Goal: Task Accomplishment & Management: Use online tool/utility

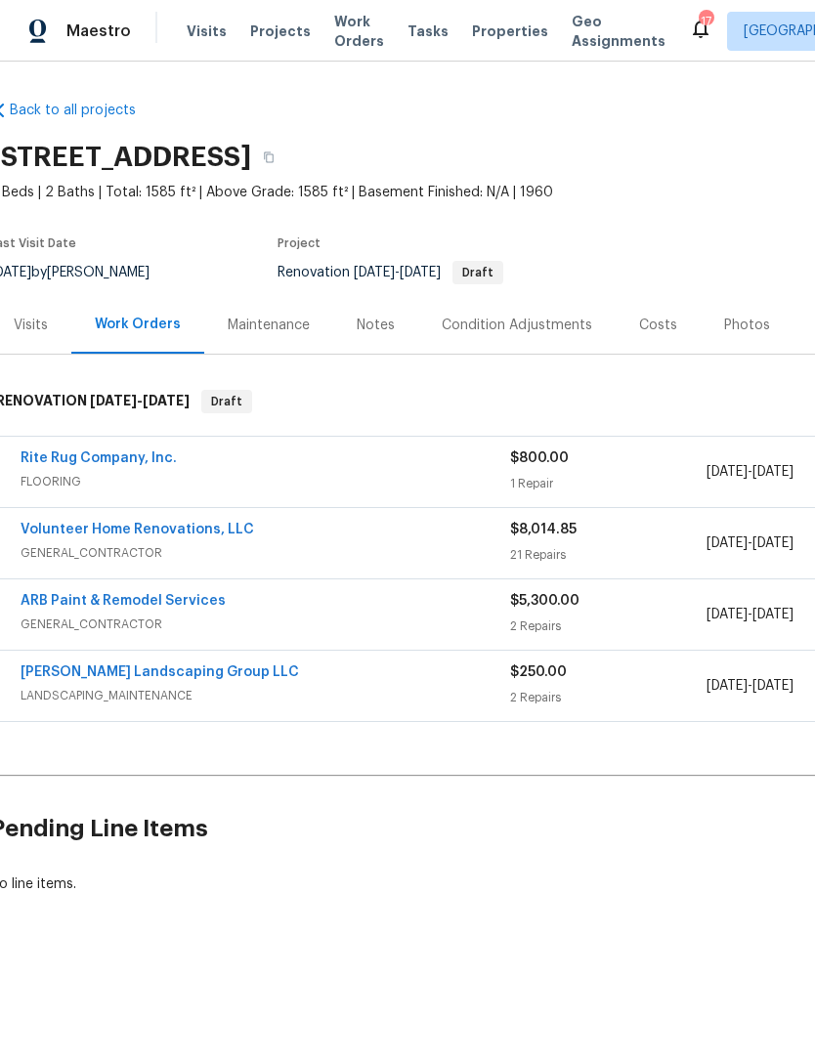
scroll to position [0, 6]
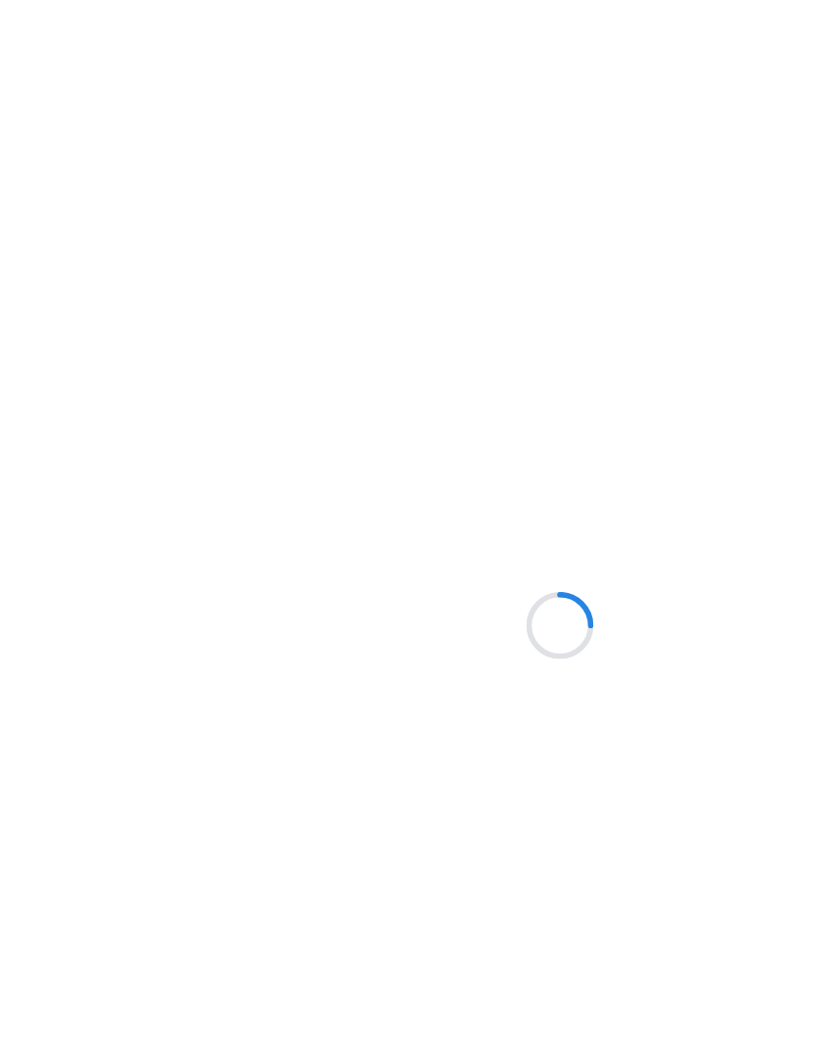
scroll to position [76, 0]
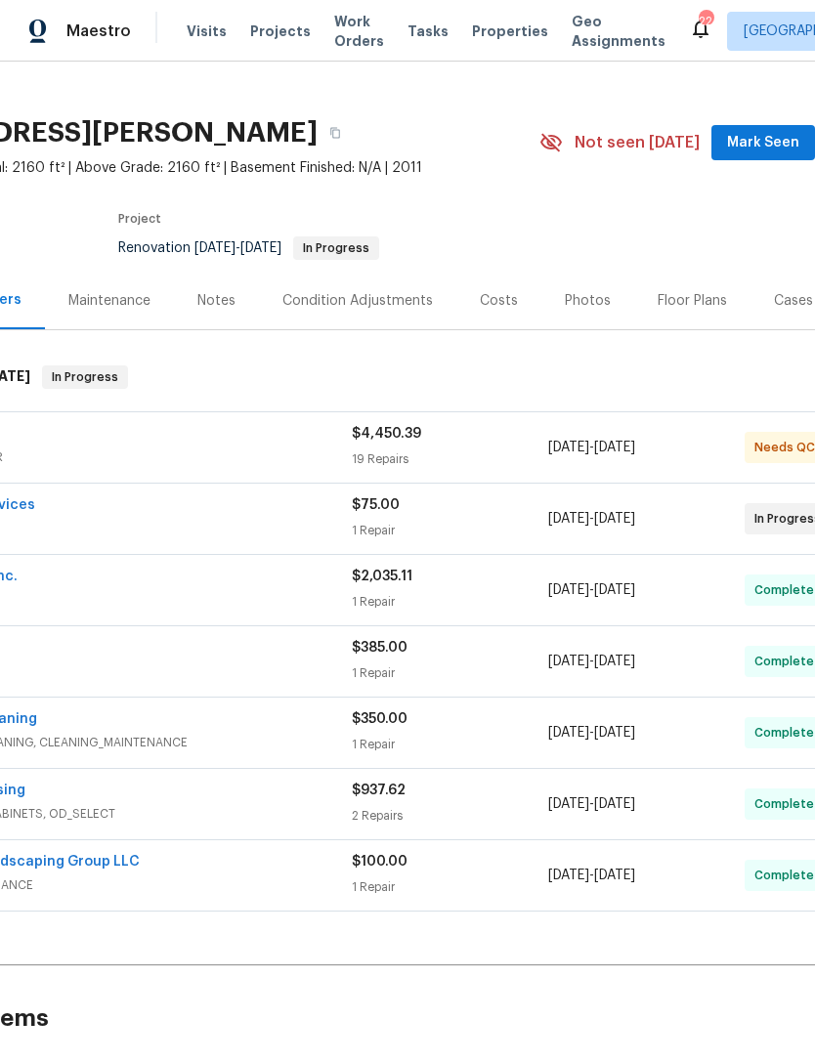
scroll to position [26, 166]
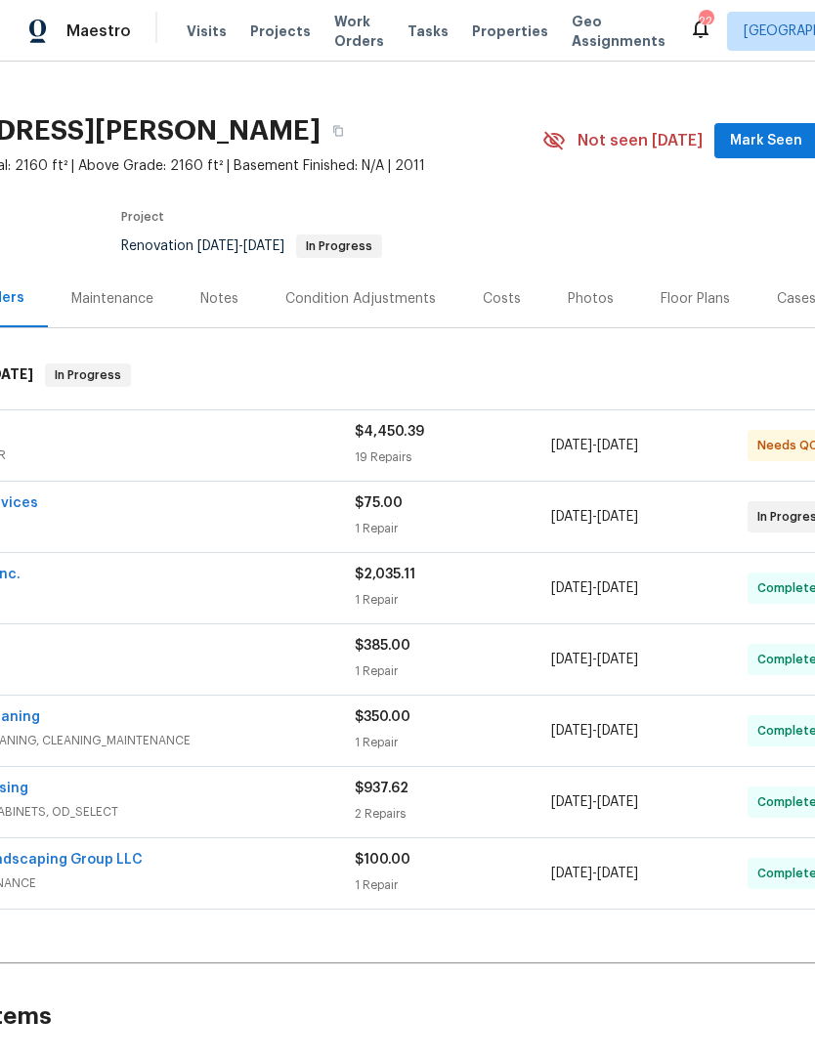
click at [474, 440] on div "$4,450.39" at bounding box center [453, 432] width 196 height 20
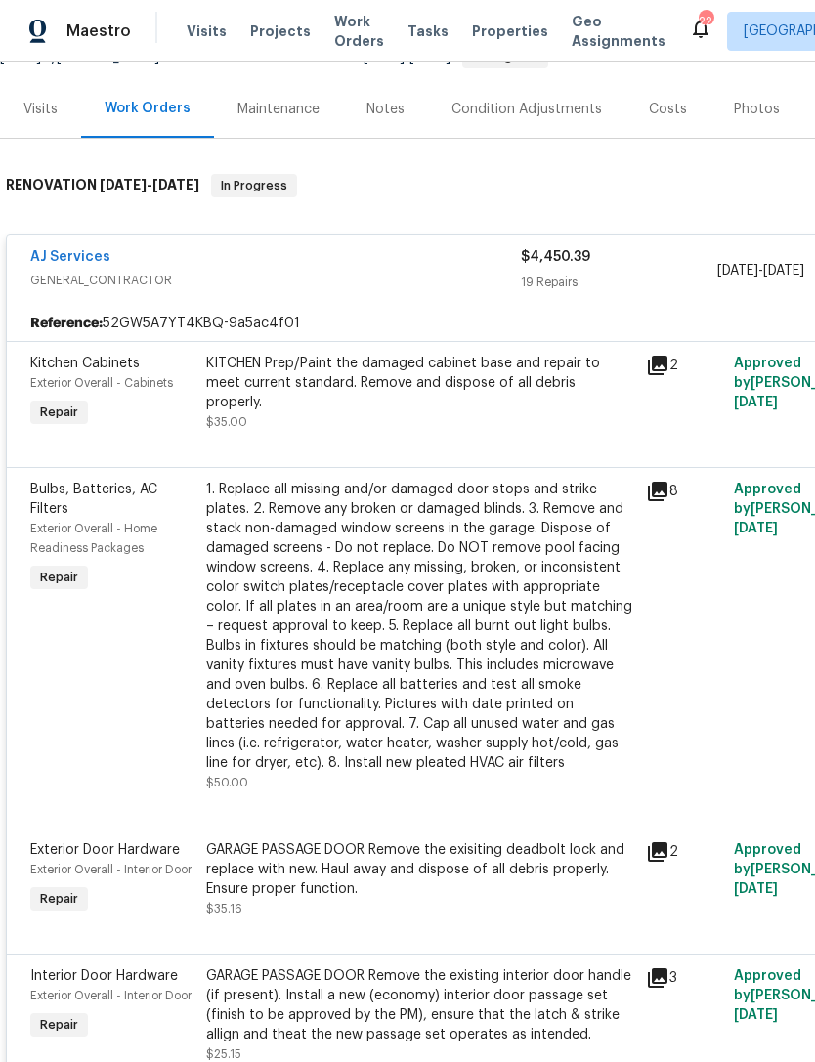
scroll to position [216, 0]
click at [505, 408] on div "KITCHEN Prep/Paint the damaged cabinet base and repair to meet current standard…" at bounding box center [420, 393] width 428 height 78
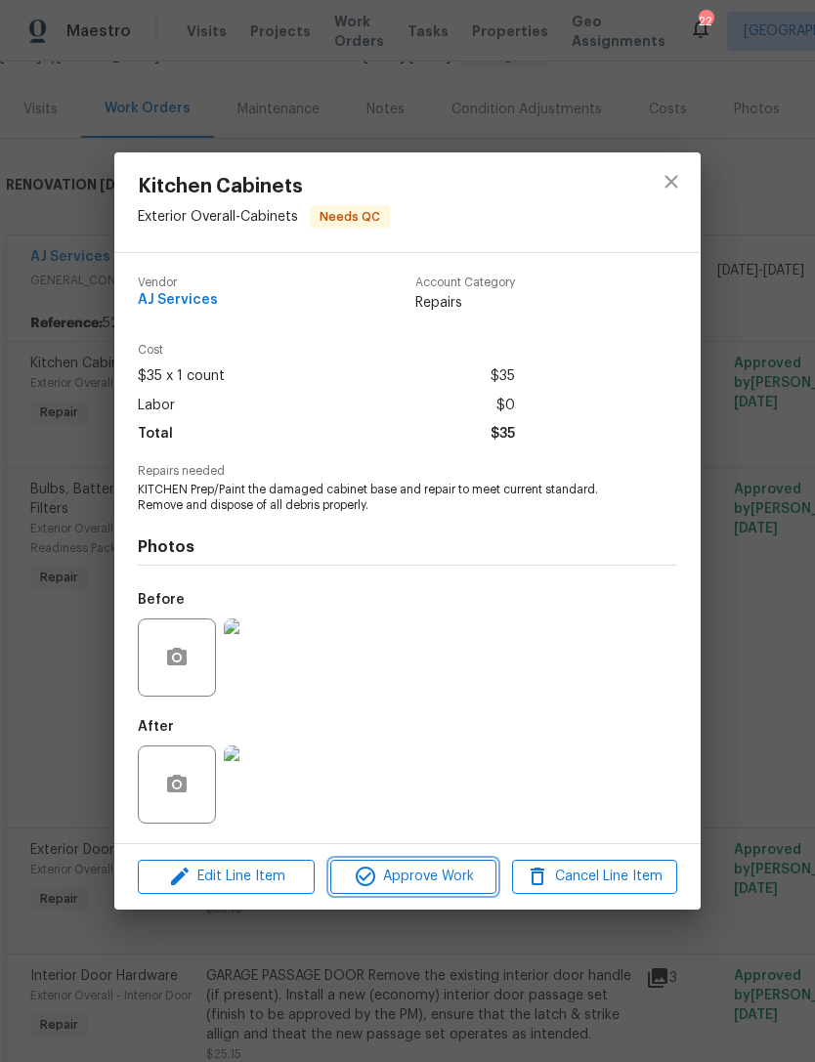
click at [455, 891] on button "Approve Work" at bounding box center [412, 877] width 165 height 34
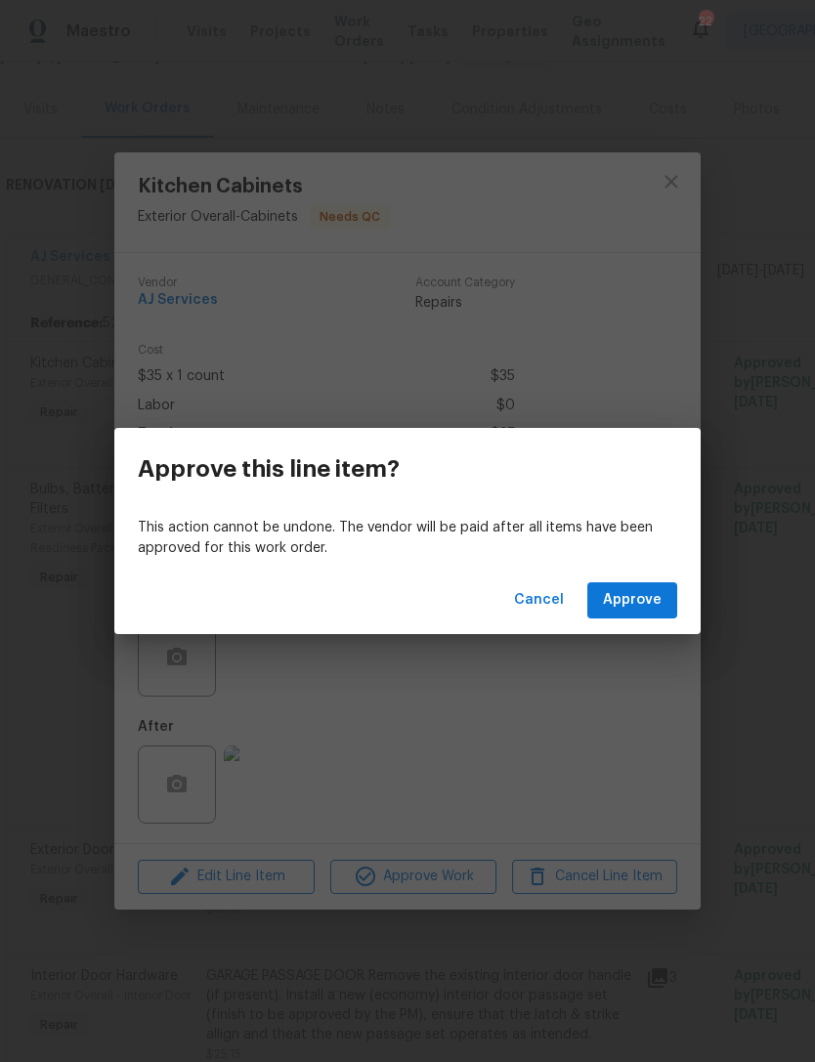
click at [631, 595] on span "Approve" at bounding box center [632, 600] width 59 height 24
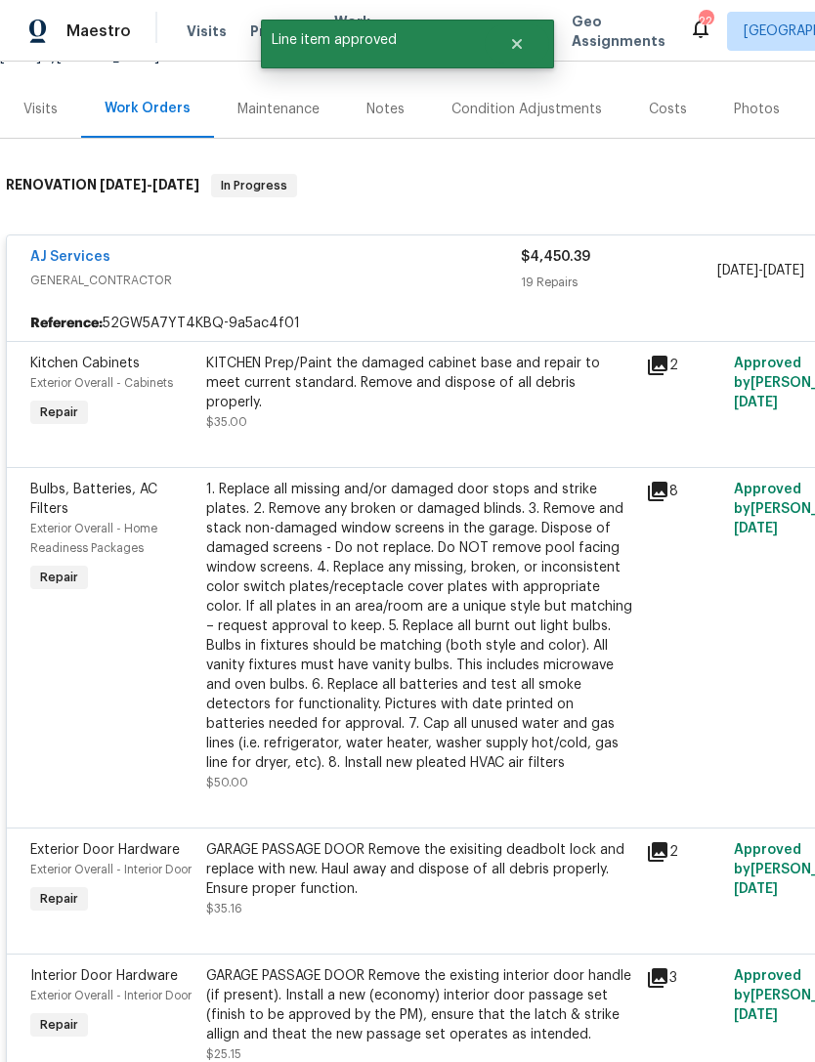
scroll to position [191, 0]
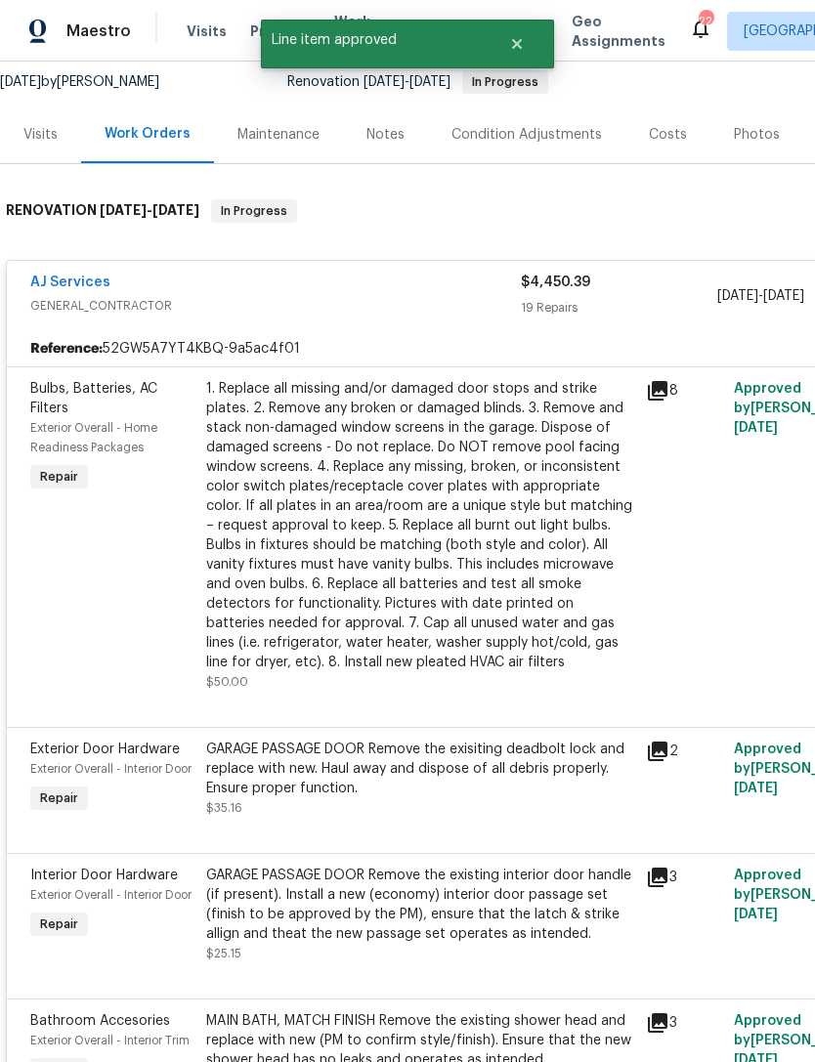
click at [475, 438] on div "1. Replace all missing and/or damaged door stops and strike plates. 2. Remove a…" at bounding box center [420, 525] width 428 height 293
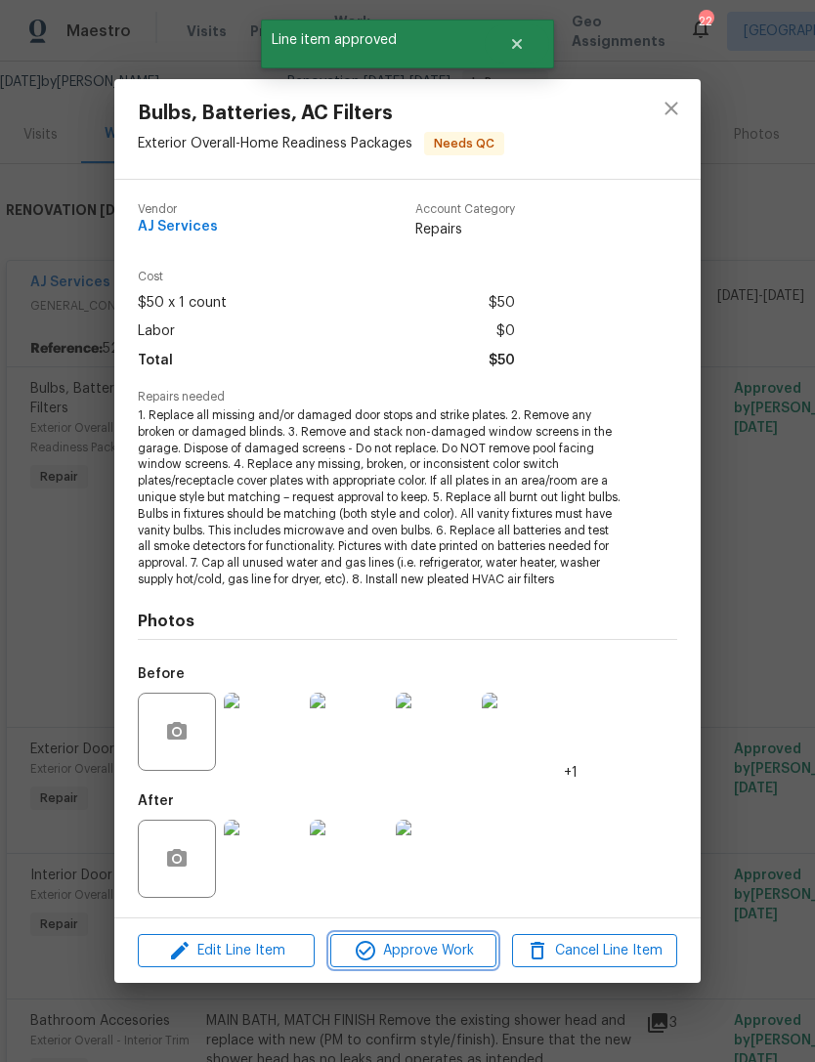
click at [468, 940] on span "Approve Work" at bounding box center [412, 951] width 153 height 24
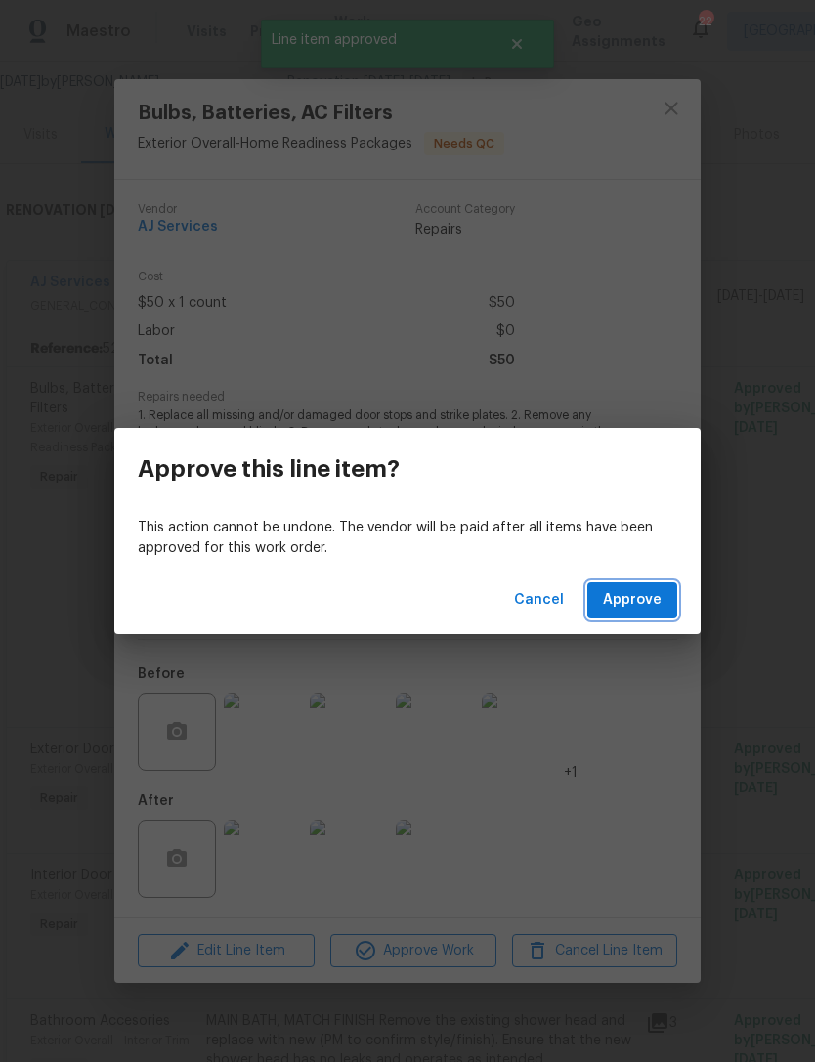
click at [608, 605] on span "Approve" at bounding box center [632, 600] width 59 height 24
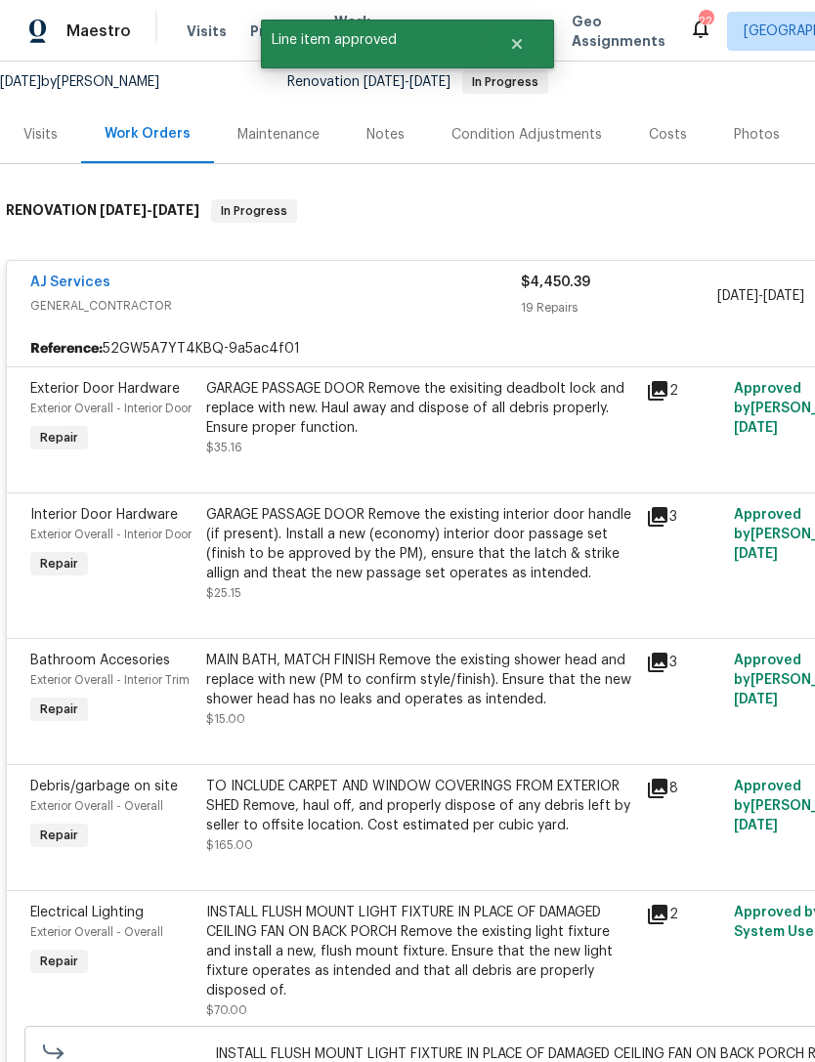
click at [476, 456] on div "GARAGE PASSAGE DOOR Remove the exisiting deadbolt lock and replace with new. Ha…" at bounding box center [420, 418] width 428 height 78
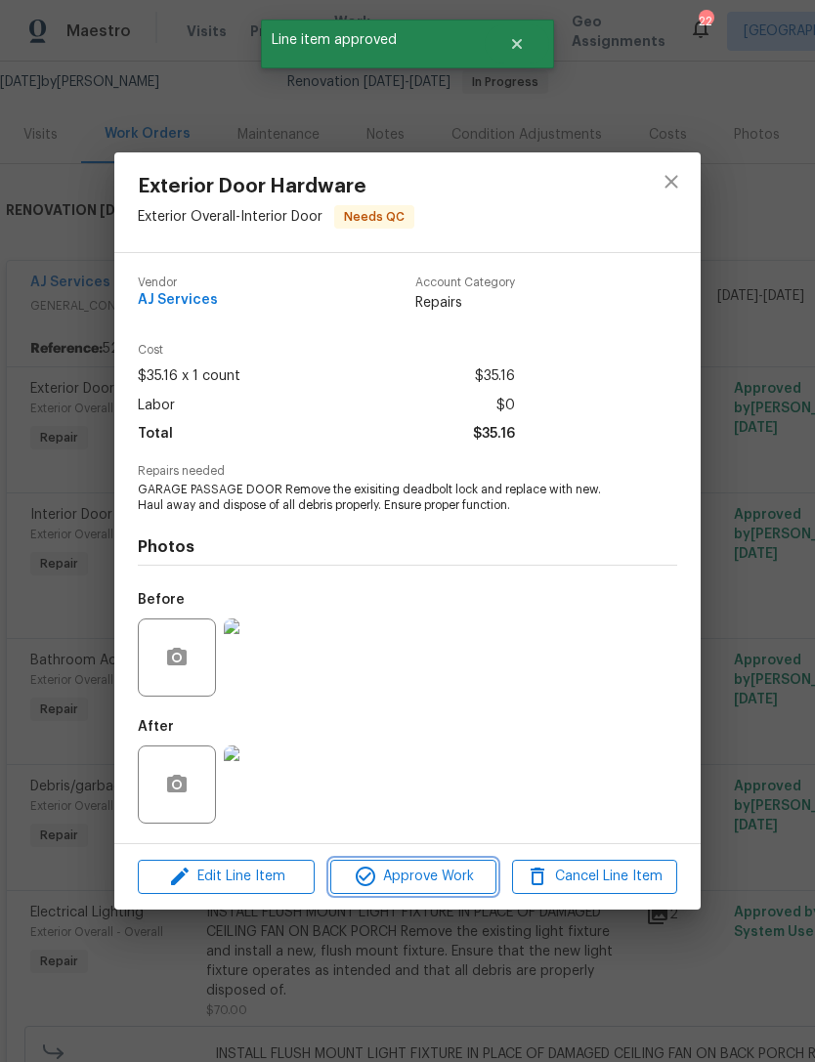
click at [466, 882] on span "Approve Work" at bounding box center [412, 877] width 153 height 24
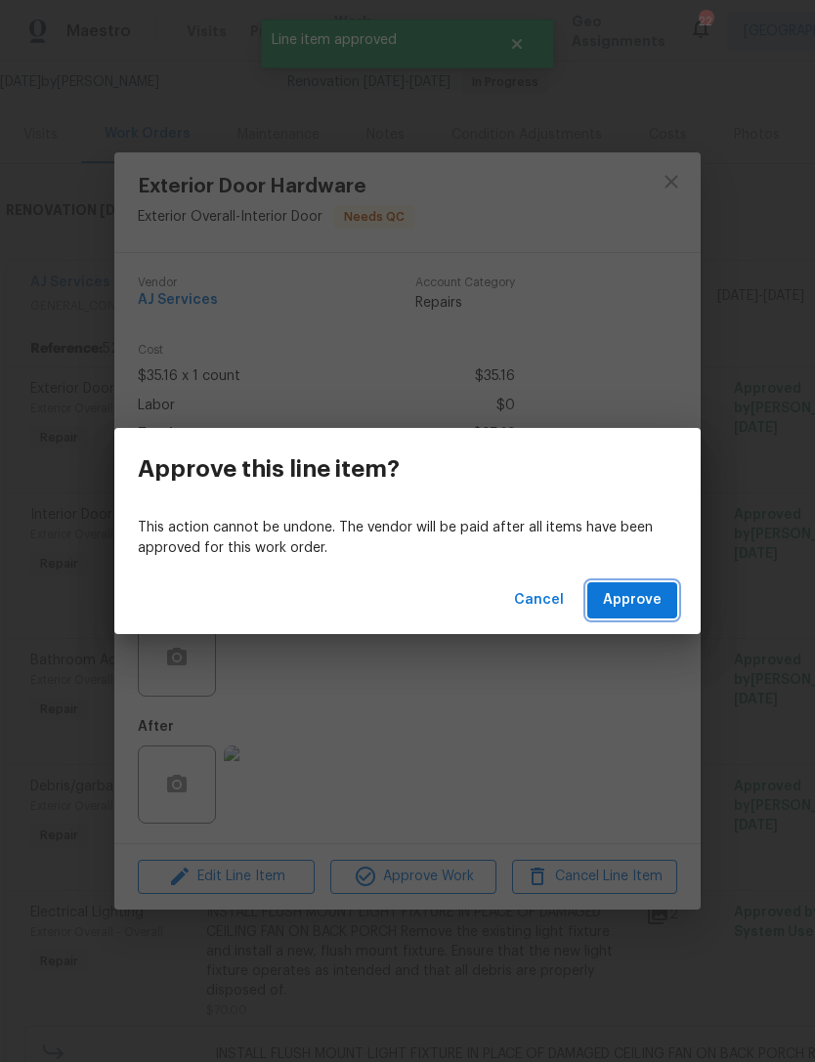
click at [628, 605] on span "Approve" at bounding box center [632, 600] width 59 height 24
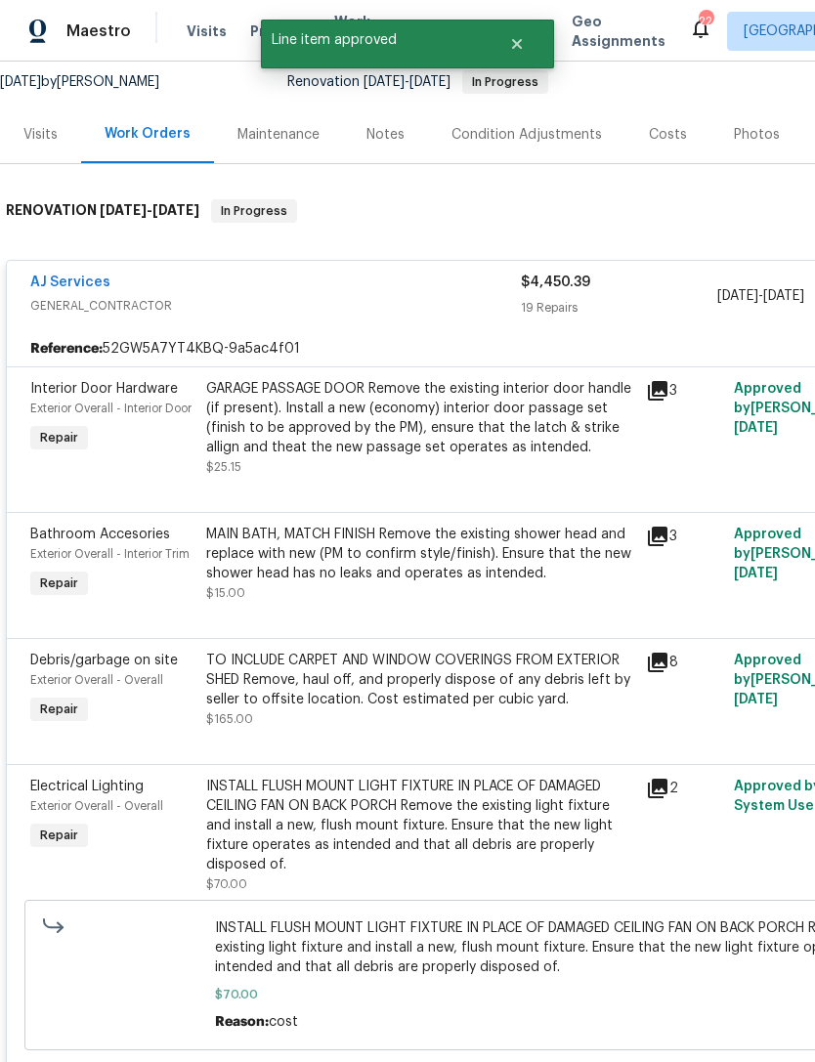
click at [481, 432] on div "GARAGE PASSAGE DOOR Remove the existing interior door handle (if present). Inst…" at bounding box center [420, 418] width 428 height 78
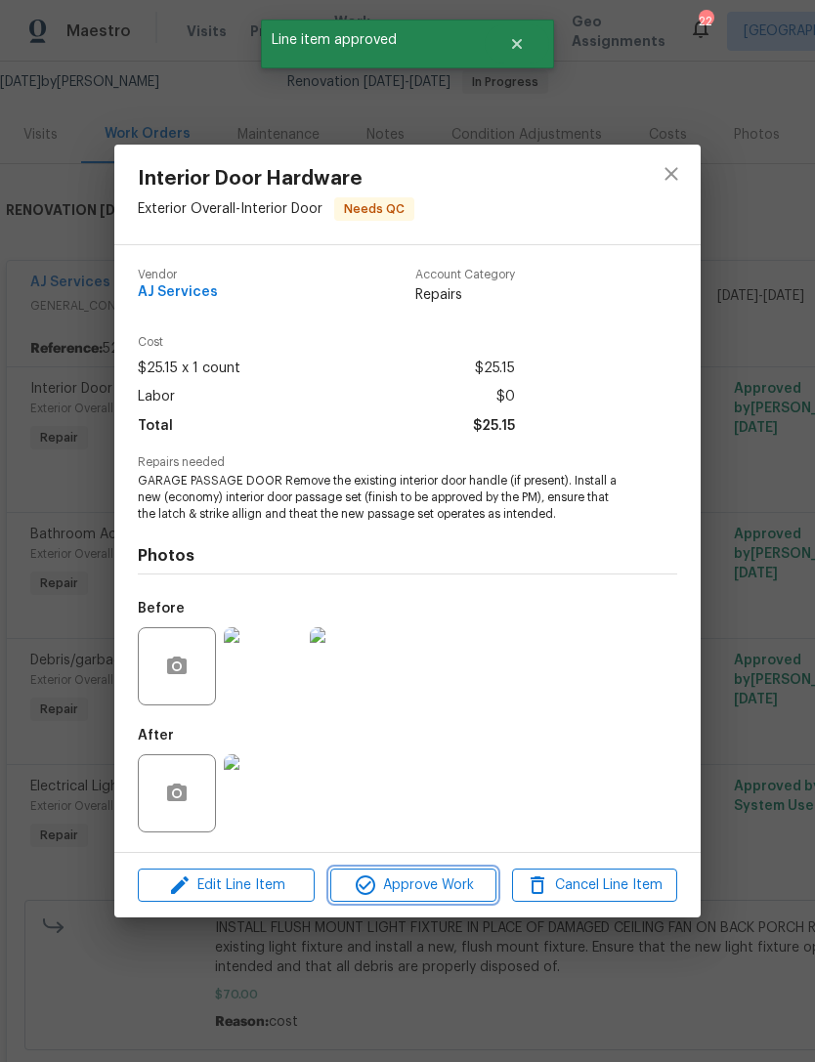
click at [457, 879] on span "Approve Work" at bounding box center [412, 886] width 153 height 24
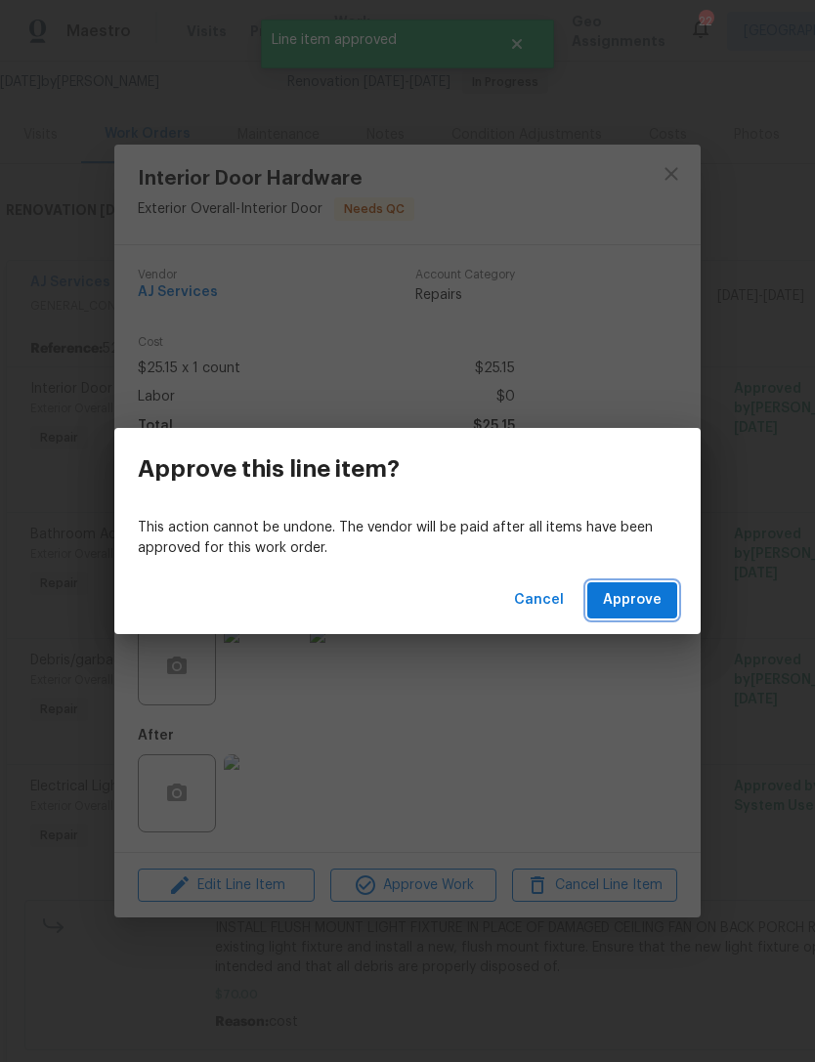
click at [618, 587] on button "Approve" at bounding box center [632, 600] width 90 height 36
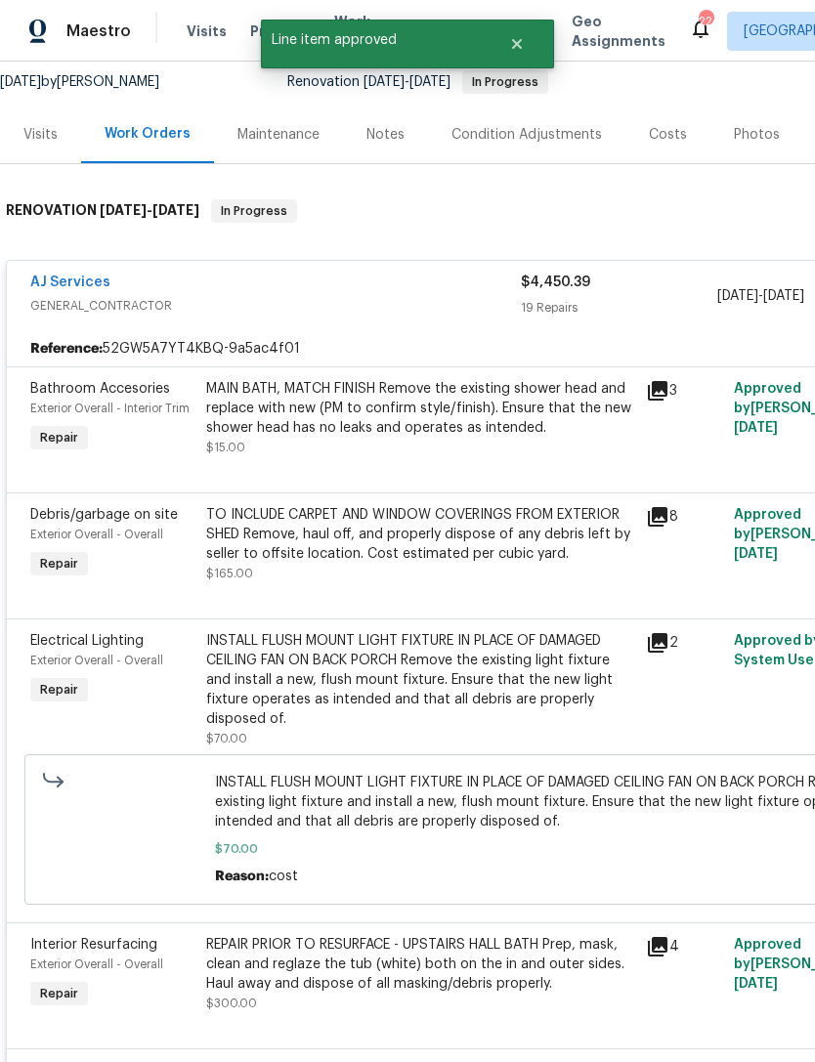
click at [459, 421] on div "MAIN BATH, MATCH FINISH Remove the existing shower head and replace with new (P…" at bounding box center [420, 408] width 428 height 59
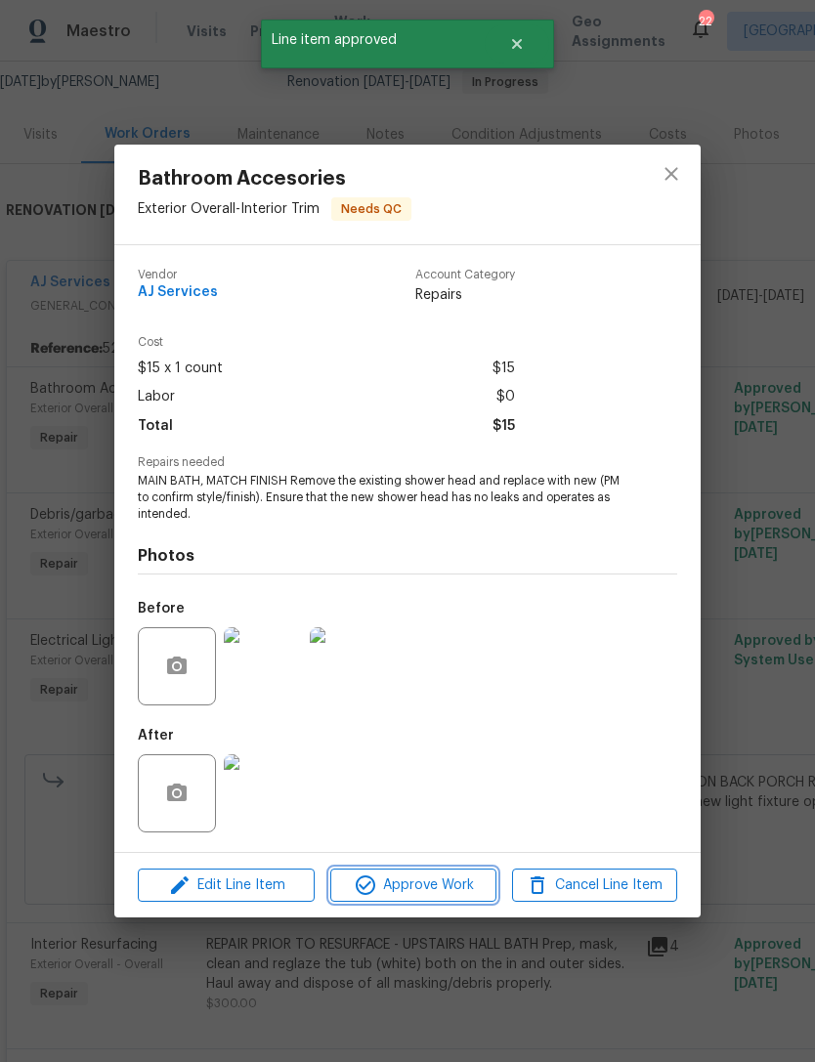
click at [438, 897] on span "Approve Work" at bounding box center [412, 886] width 153 height 24
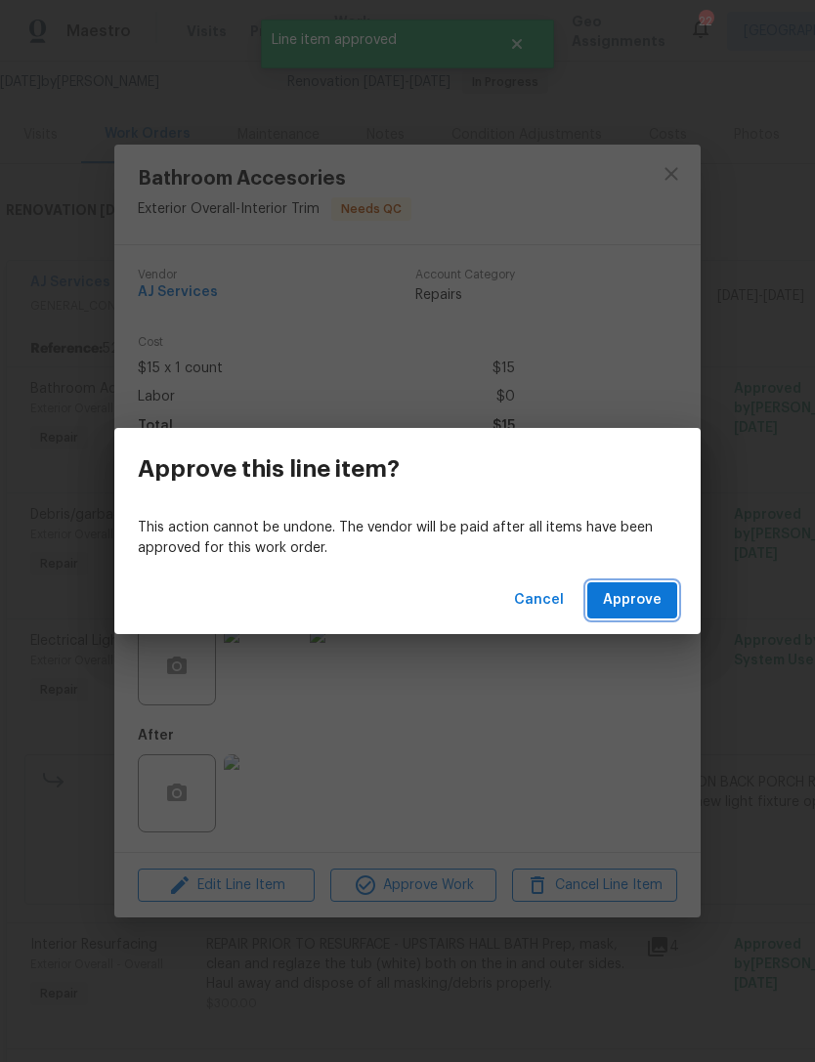
click at [625, 586] on button "Approve" at bounding box center [632, 600] width 90 height 36
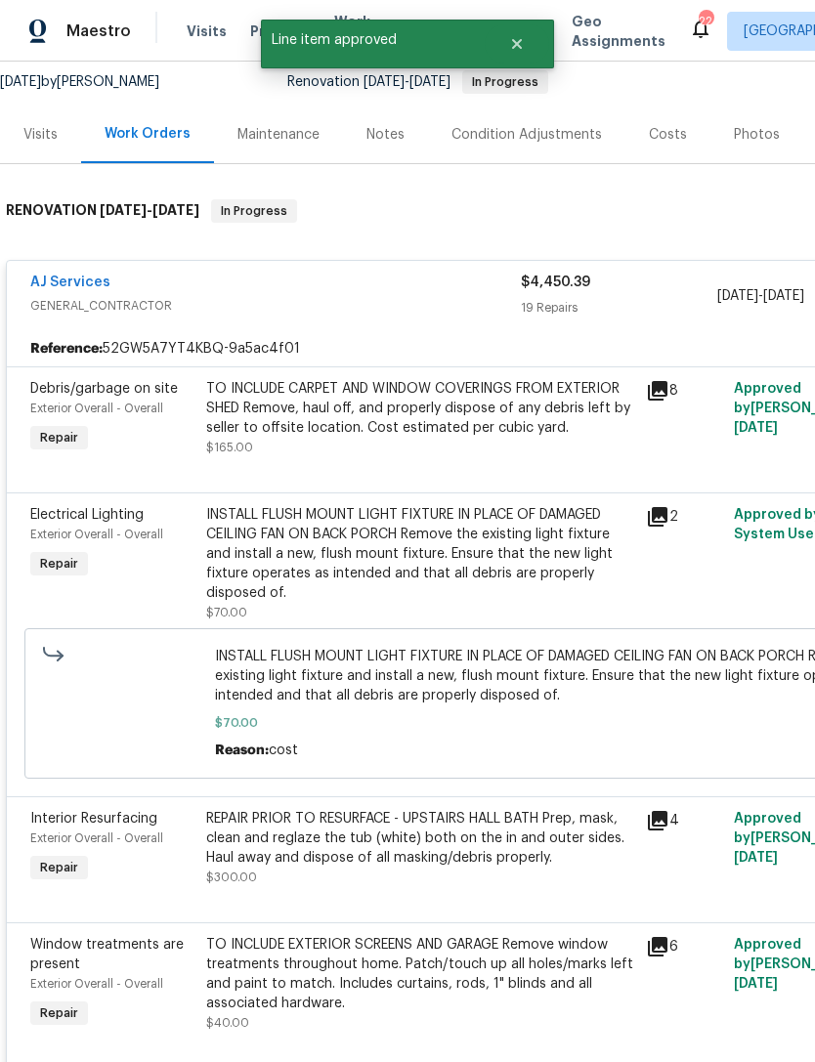
click at [512, 418] on div "TO INCLUDE CARPET AND WINDOW COVERINGS FROM EXTERIOR SHED Remove, haul off, and…" at bounding box center [420, 408] width 428 height 59
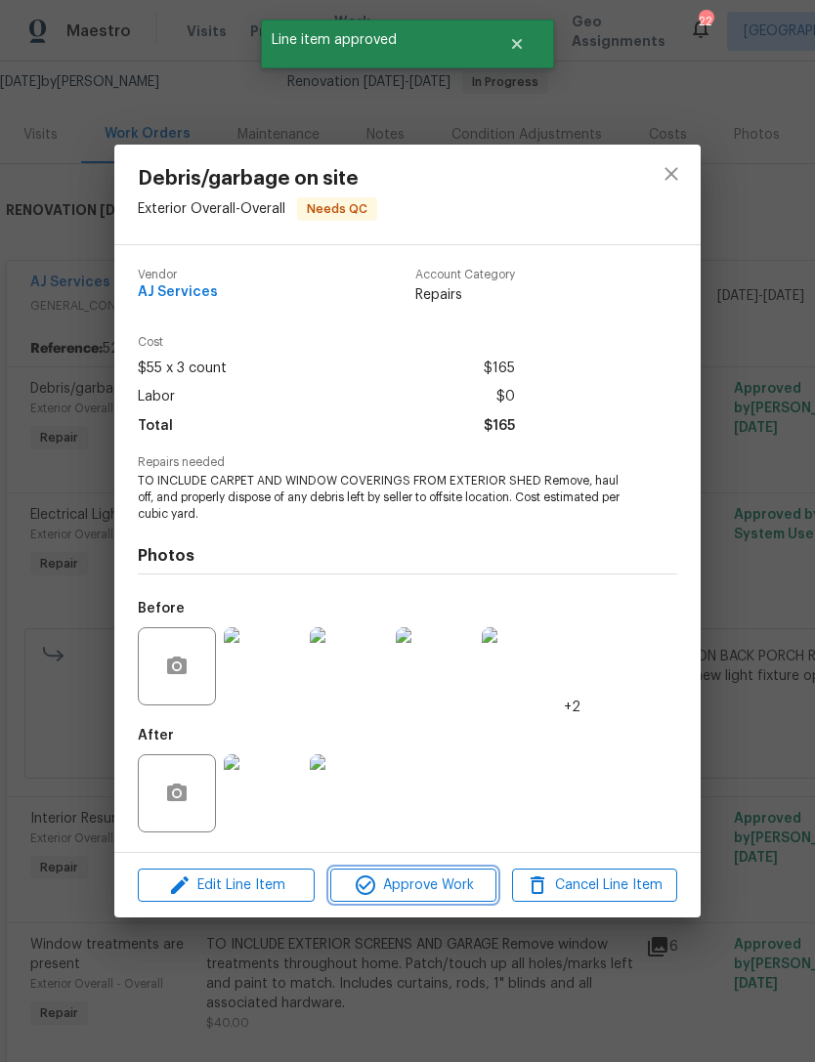
click at [464, 882] on span "Approve Work" at bounding box center [412, 886] width 153 height 24
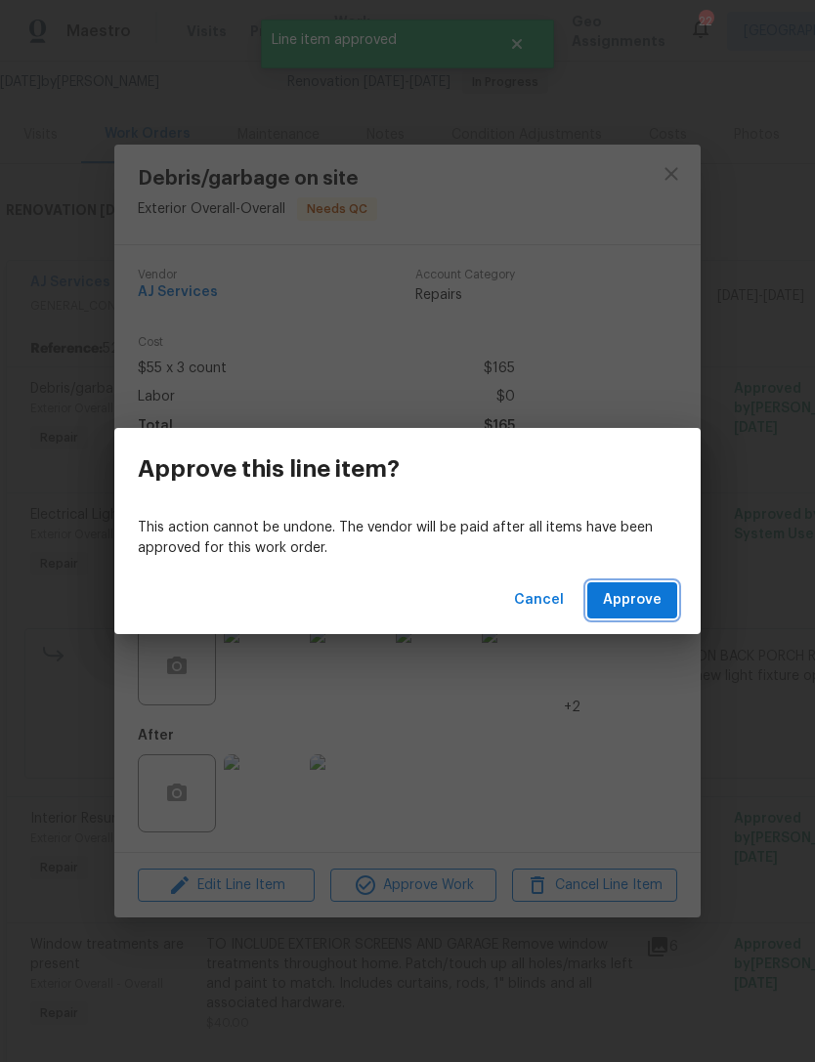
click at [633, 611] on span "Approve" at bounding box center [632, 600] width 59 height 24
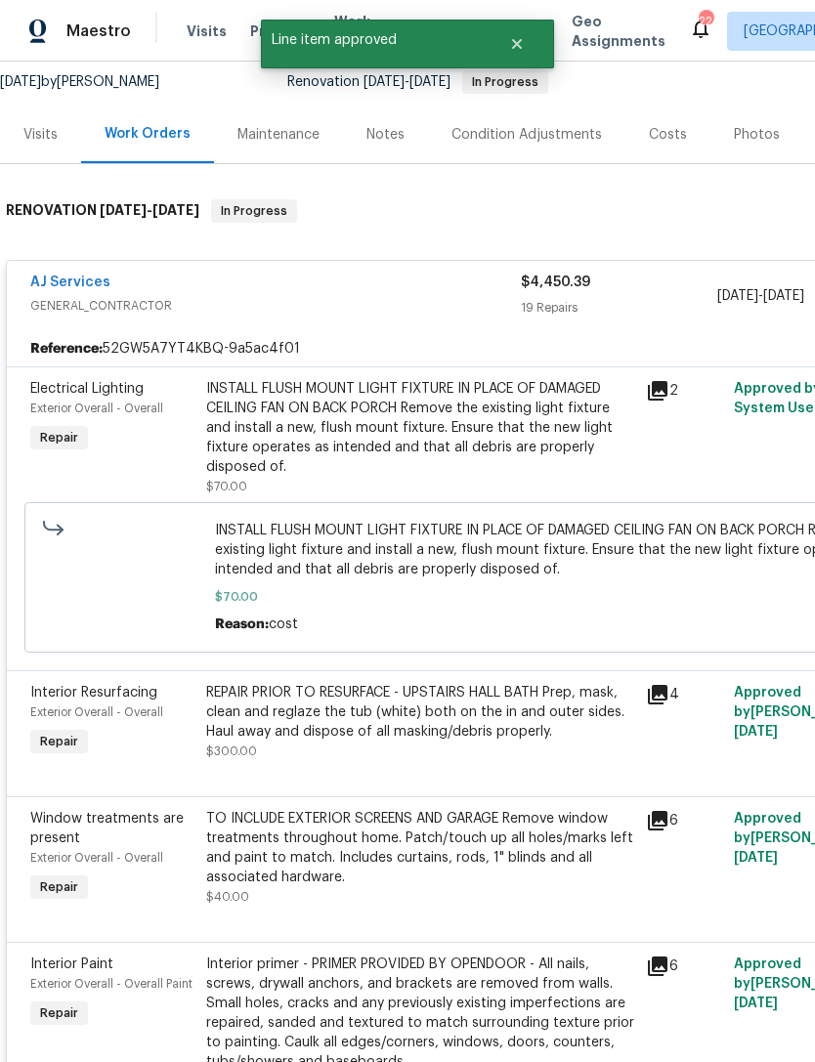
click at [514, 434] on div "INSTALL FLUSH MOUNT LIGHT FIXTURE IN PLACE OF DAMAGED CEILING FAN ON BACK PORCH…" at bounding box center [420, 428] width 428 height 98
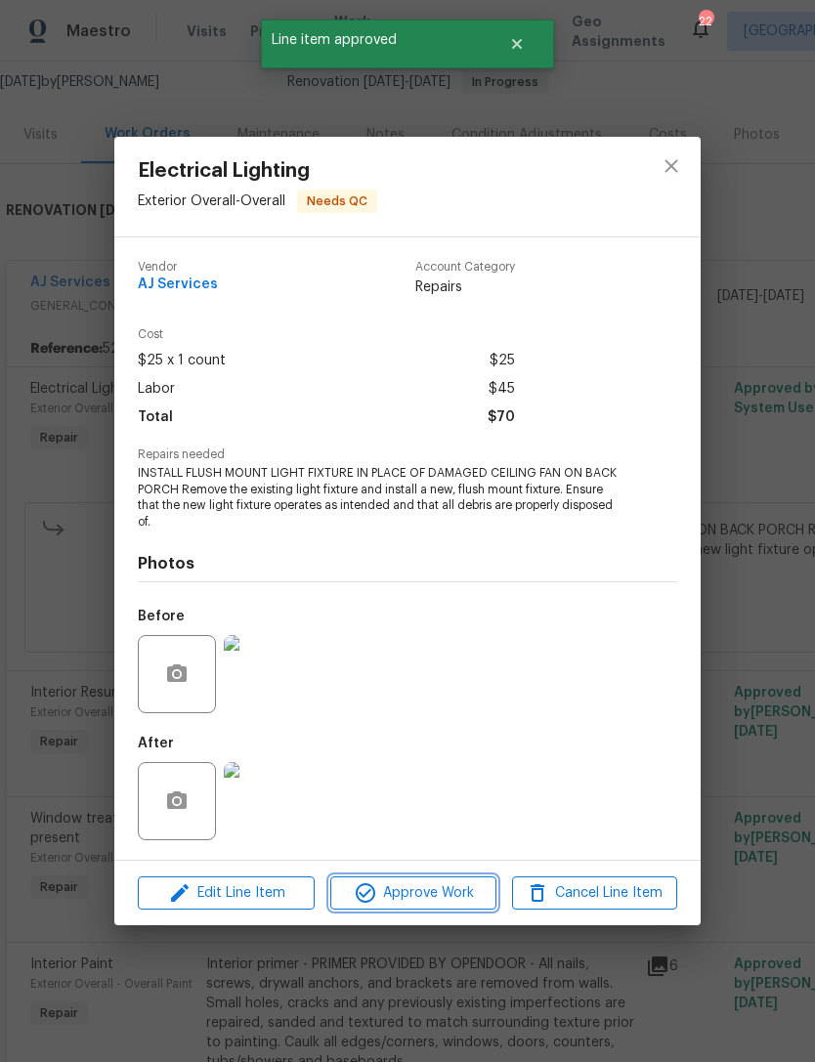
click at [452, 885] on span "Approve Work" at bounding box center [412, 894] width 153 height 24
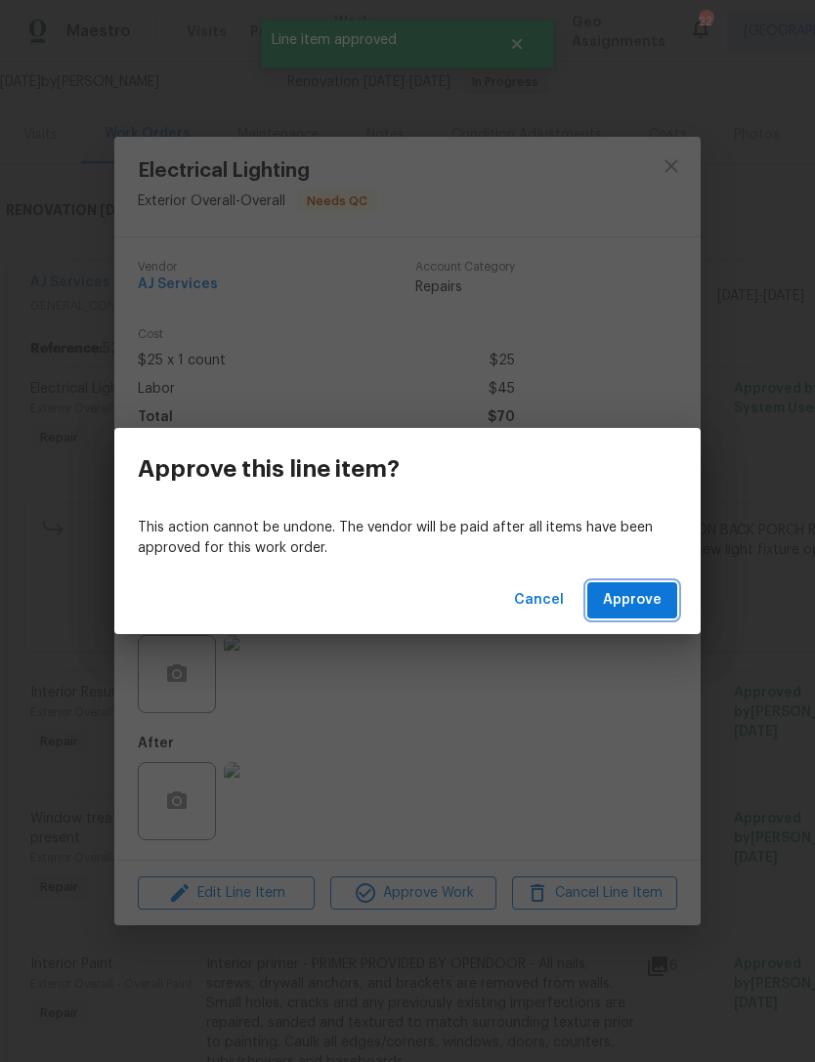
click at [633, 606] on span "Approve" at bounding box center [632, 600] width 59 height 24
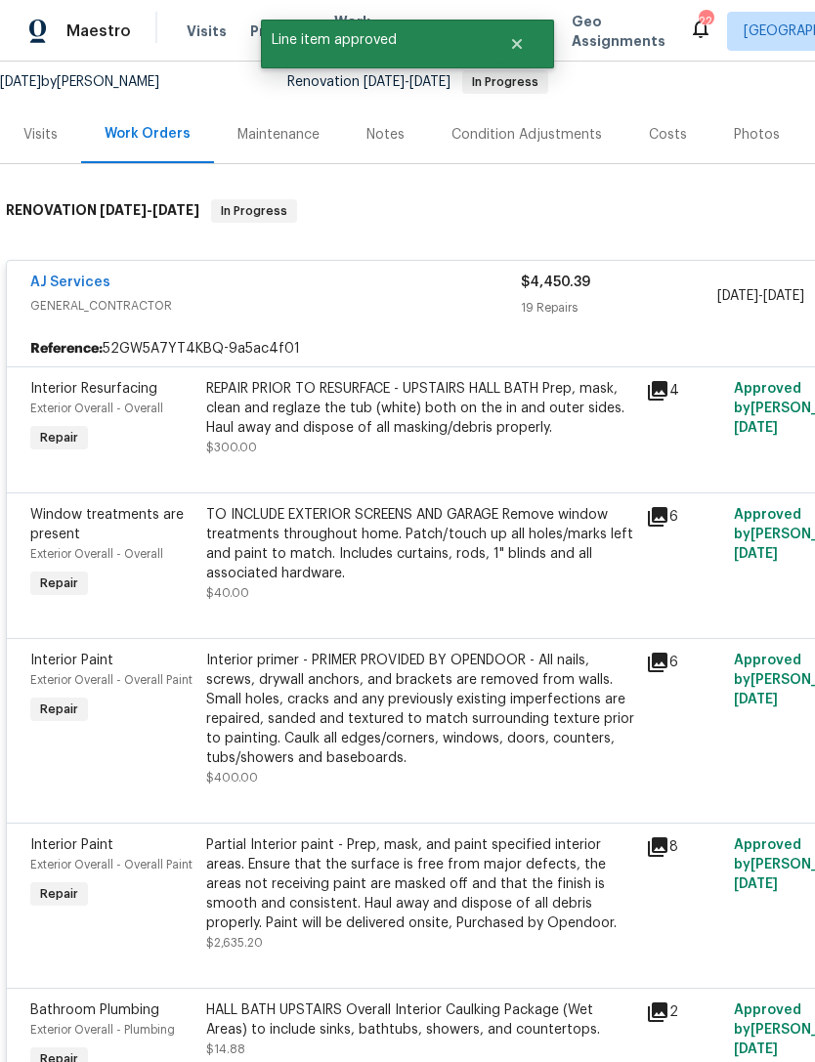
click at [475, 432] on div "REPAIR PRIOR TO RESURFACE - UPSTAIRS HALL BATH Prep, mask, clean and reglaze th…" at bounding box center [420, 408] width 428 height 59
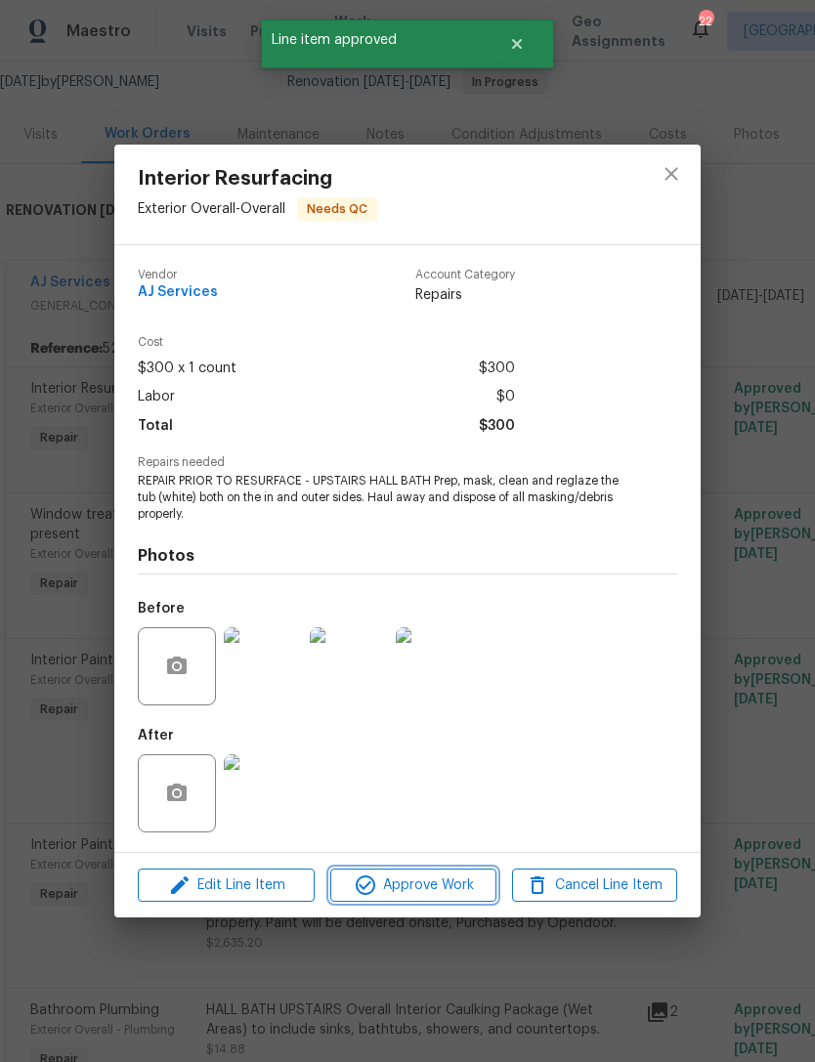
click at [453, 882] on span "Approve Work" at bounding box center [412, 886] width 153 height 24
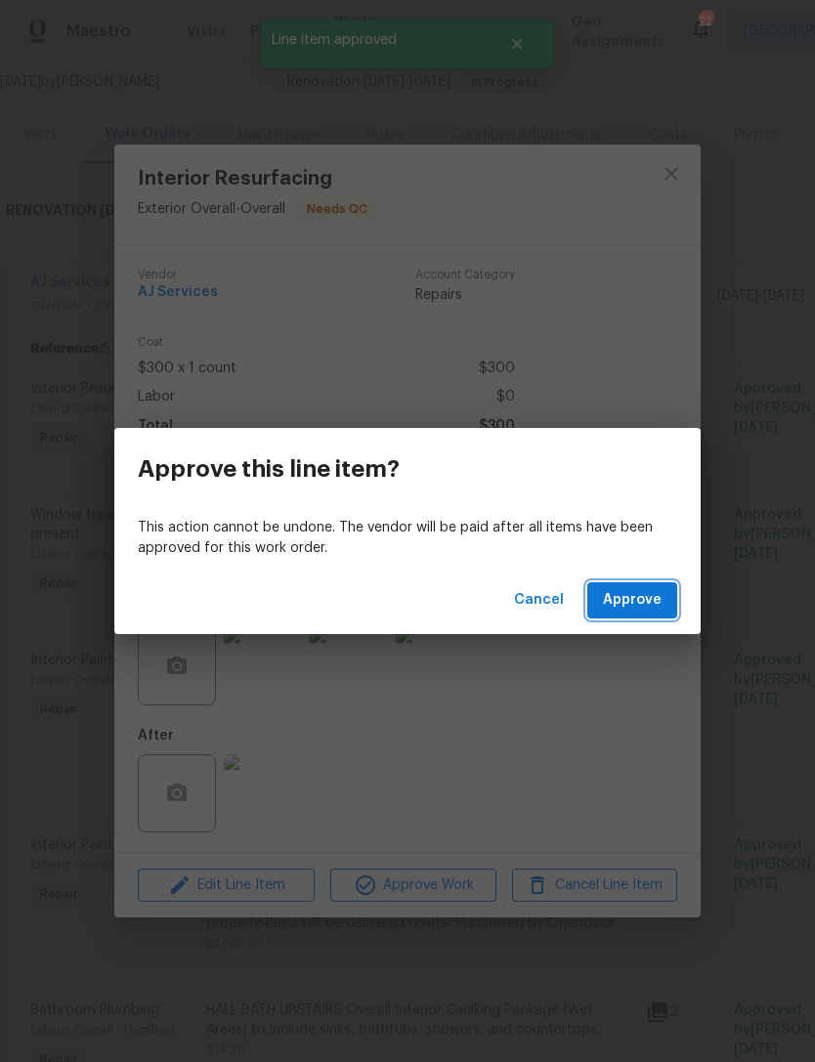
click at [609, 603] on span "Approve" at bounding box center [632, 600] width 59 height 24
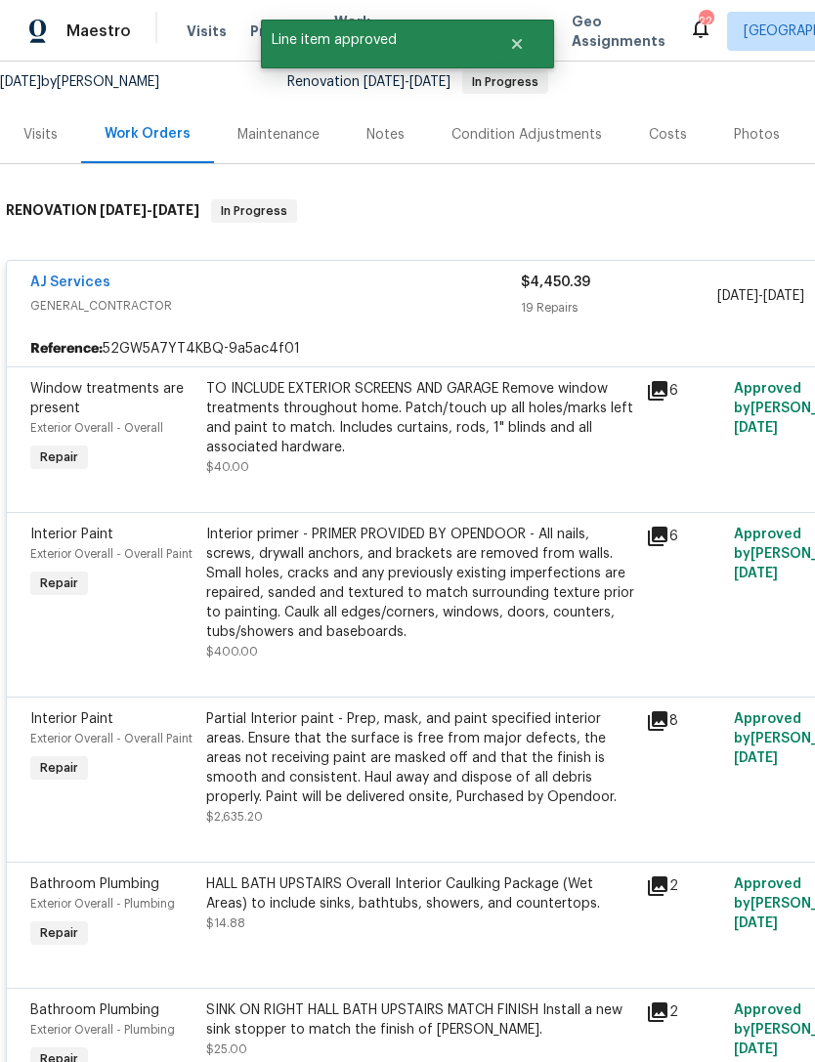
click at [504, 442] on div "TO INCLUDE EXTERIOR SCREENS AND GARAGE Remove window treatments throughout home…" at bounding box center [420, 418] width 428 height 78
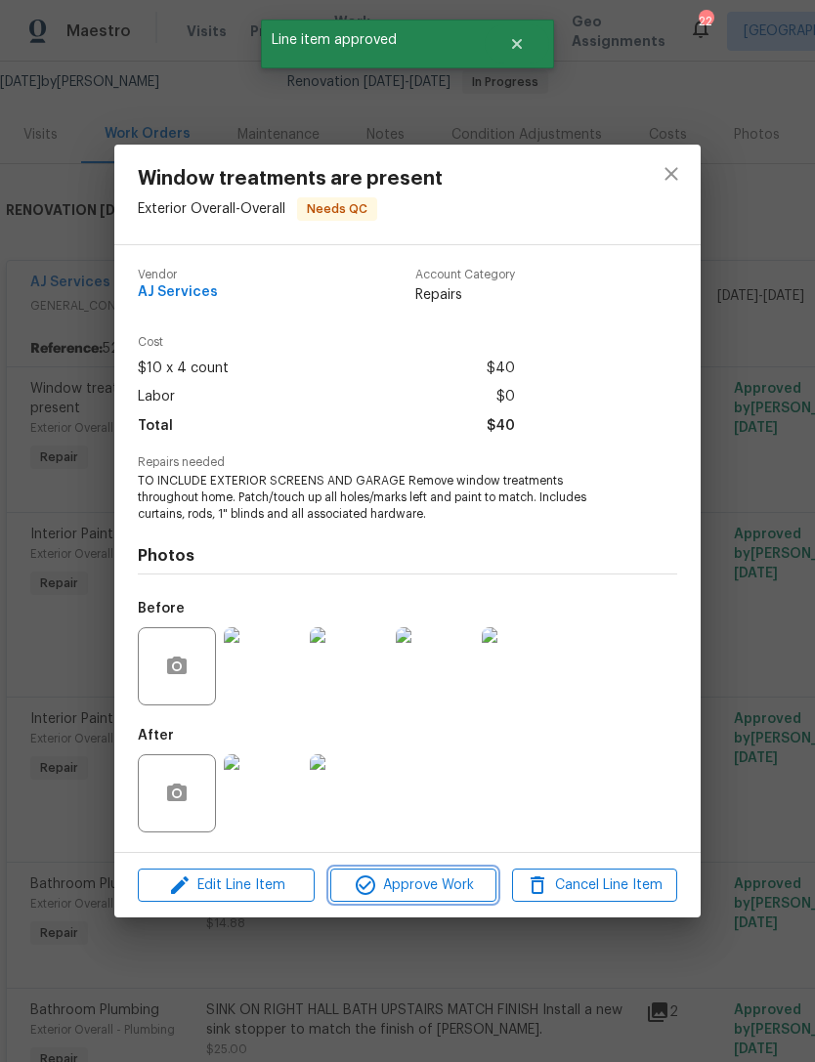
click at [462, 886] on span "Approve Work" at bounding box center [412, 886] width 153 height 24
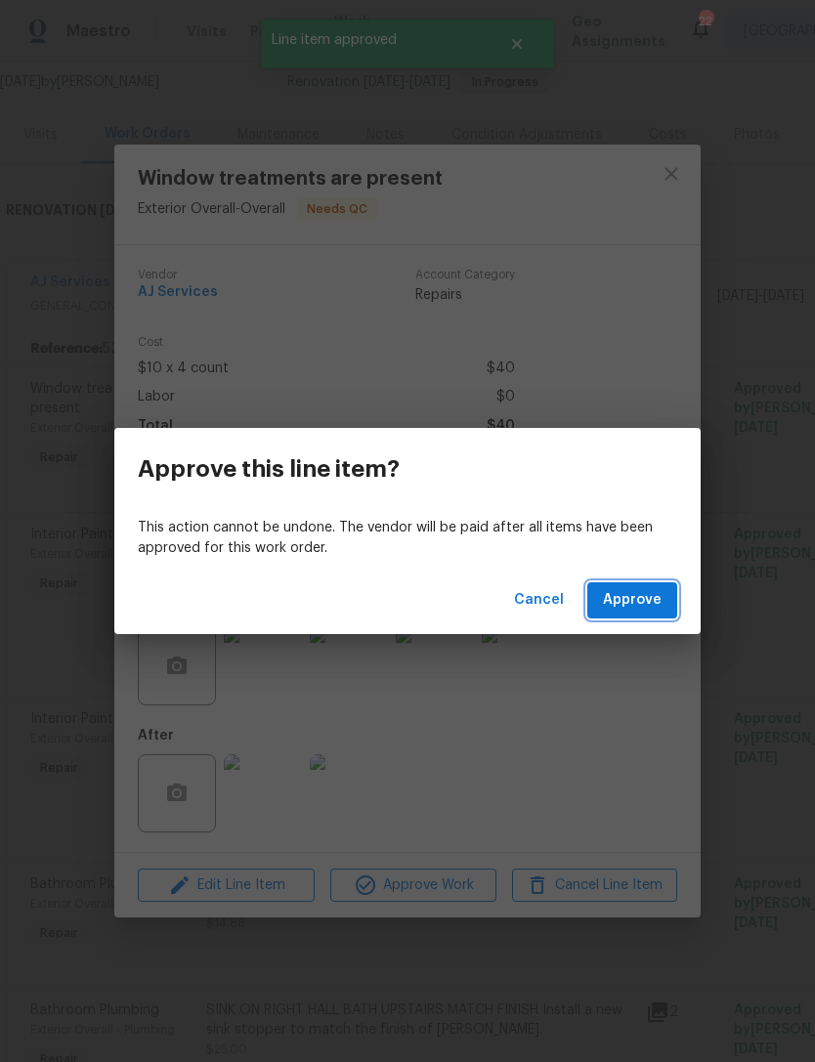
click at [634, 588] on span "Approve" at bounding box center [632, 600] width 59 height 24
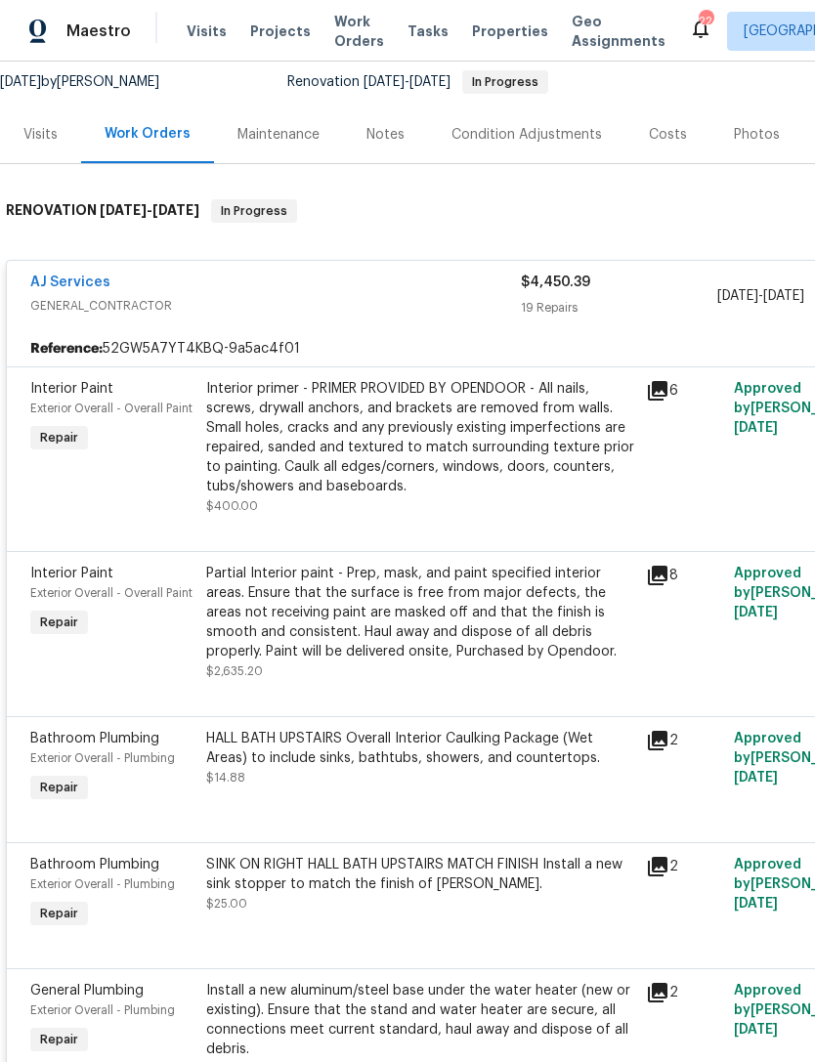
click at [461, 459] on div "Interior primer - PRIMER PROVIDED BY OPENDOOR - All nails, screws, drywall anch…" at bounding box center [420, 437] width 428 height 117
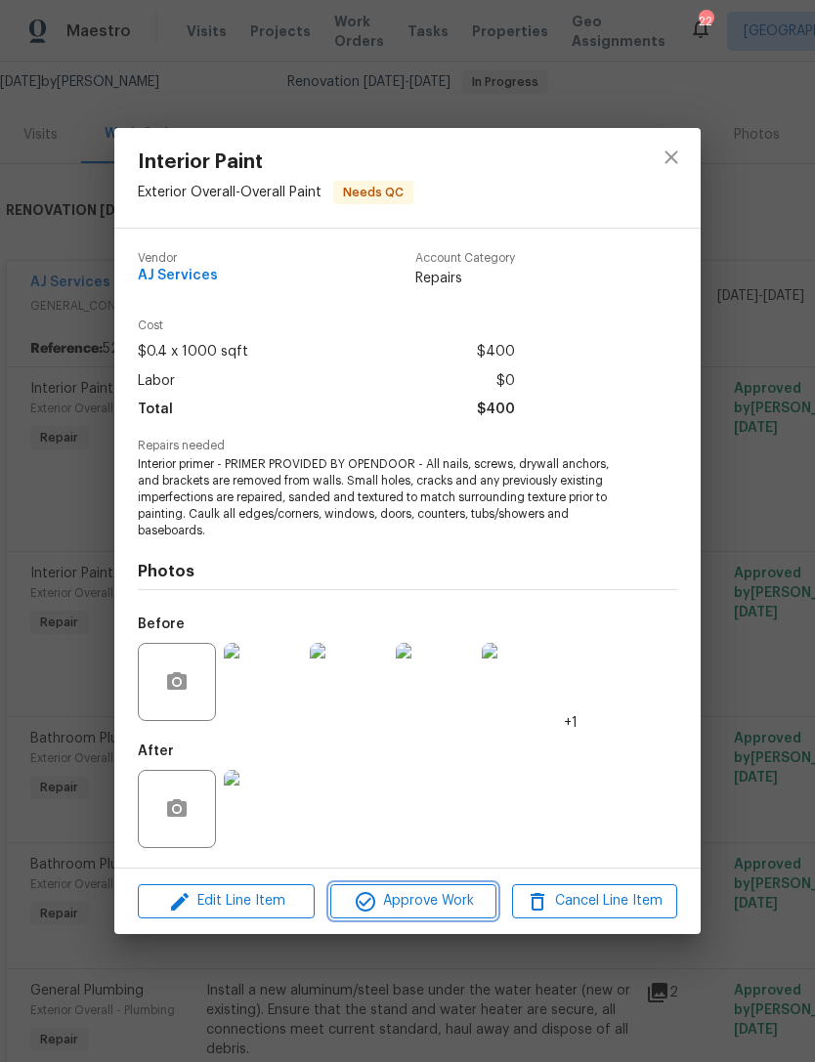
click at [444, 912] on span "Approve Work" at bounding box center [412, 901] width 153 height 24
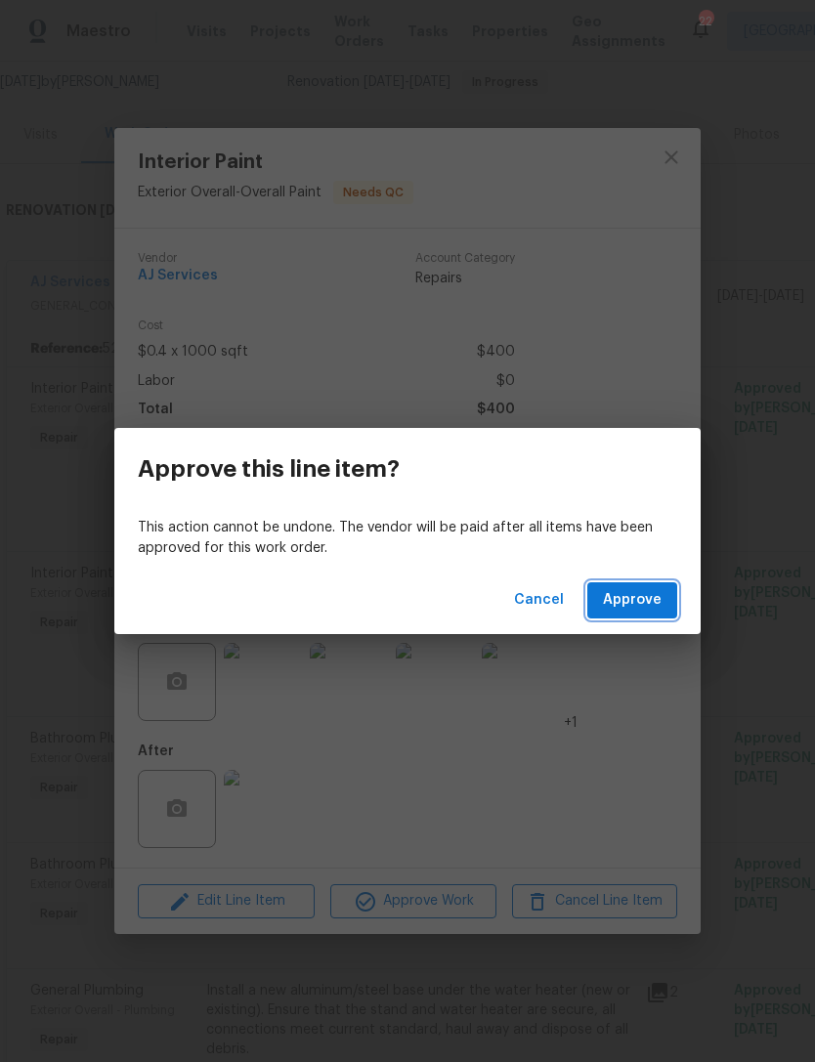
click at [635, 600] on span "Approve" at bounding box center [632, 600] width 59 height 24
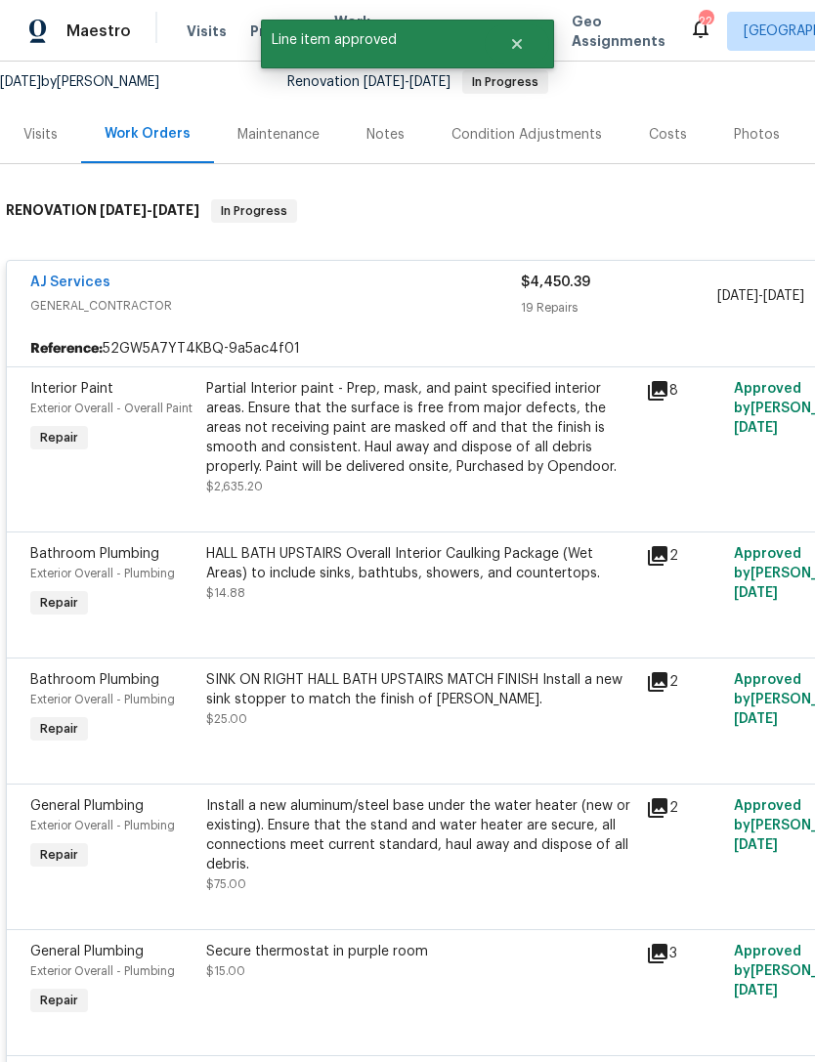
click at [483, 454] on div "Partial Interior paint - Prep, mask, and paint specified interior areas. Ensure…" at bounding box center [420, 428] width 428 height 98
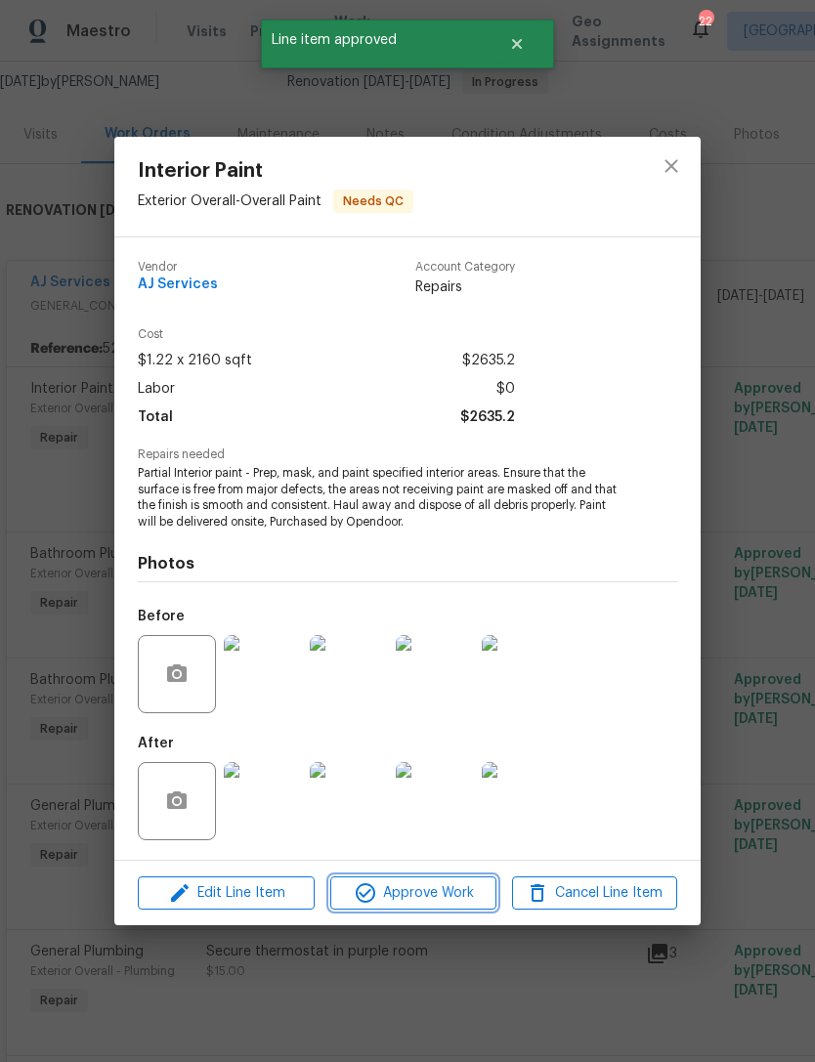
click at [462, 890] on span "Approve Work" at bounding box center [412, 894] width 153 height 24
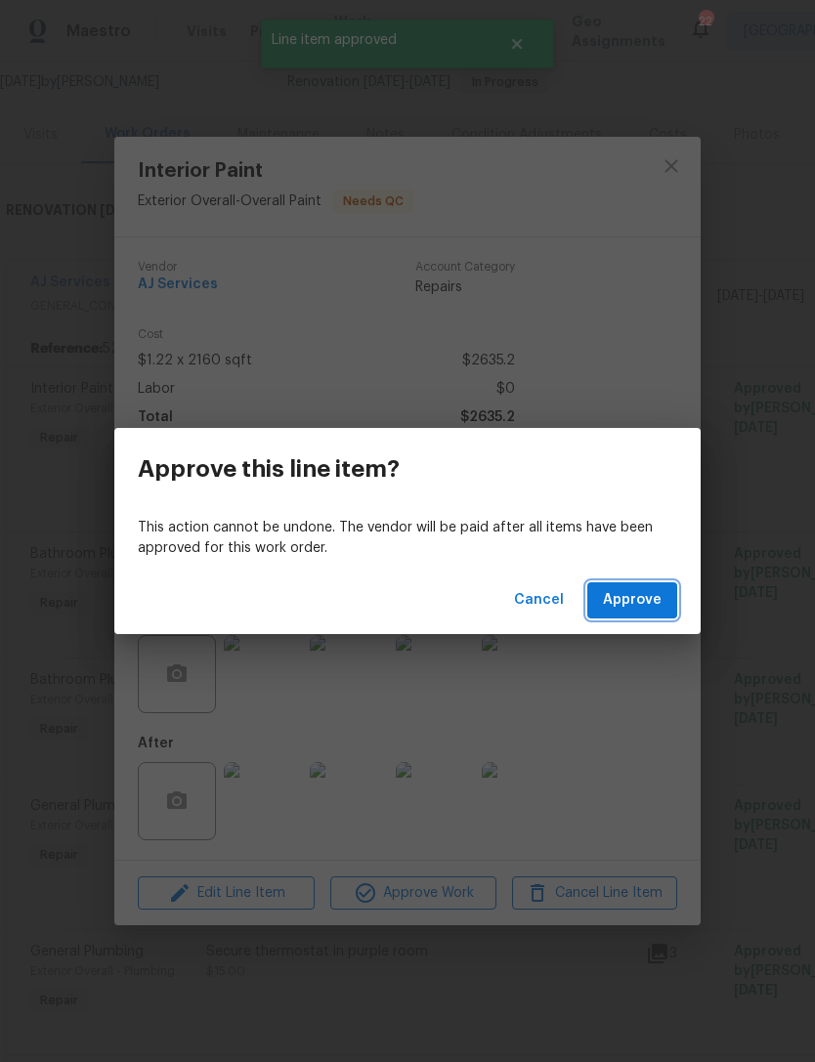
click at [611, 600] on span "Approve" at bounding box center [632, 600] width 59 height 24
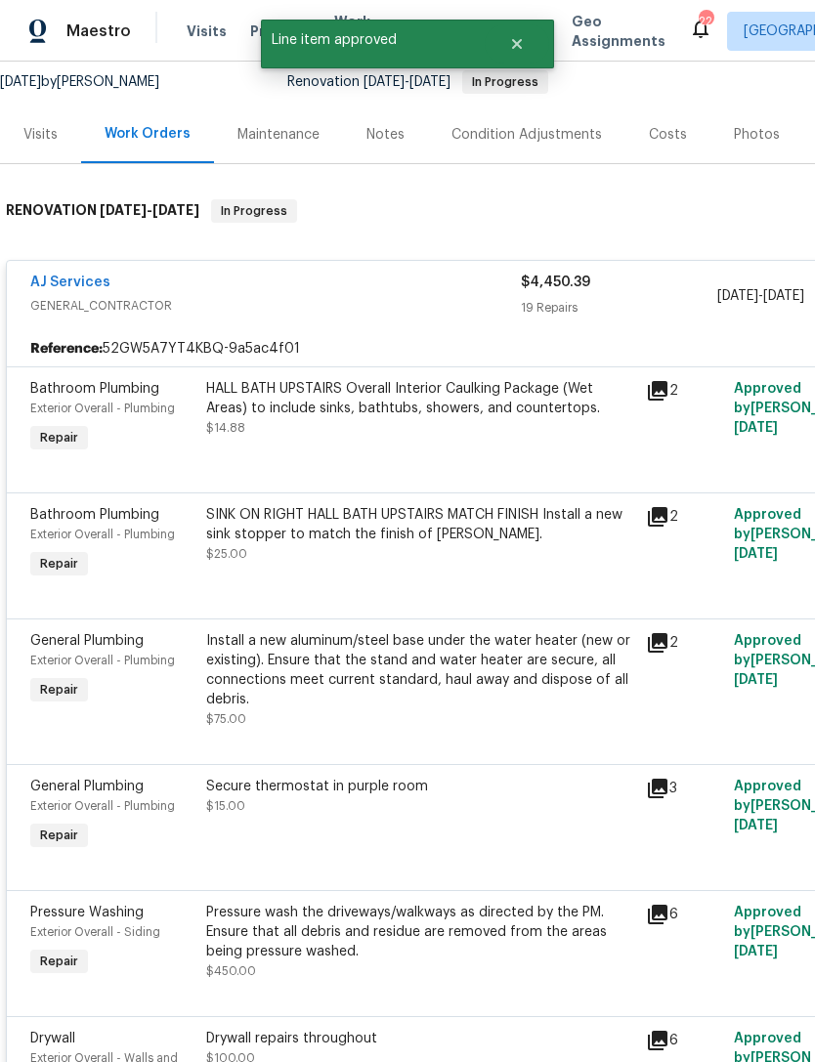
click at [516, 439] on div "HALL BATH UPSTAIRS Overall Interior Caulking Package (Wet Areas) to include sin…" at bounding box center [420, 418] width 440 height 90
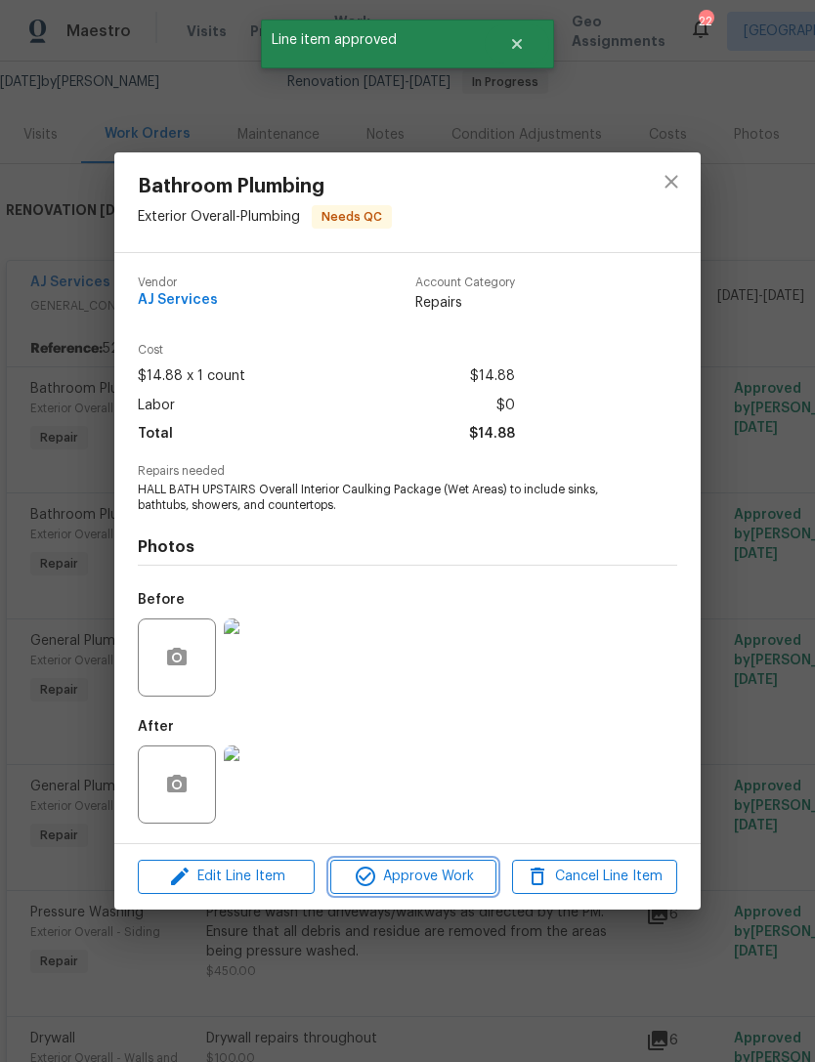
click at [468, 883] on span "Approve Work" at bounding box center [412, 877] width 153 height 24
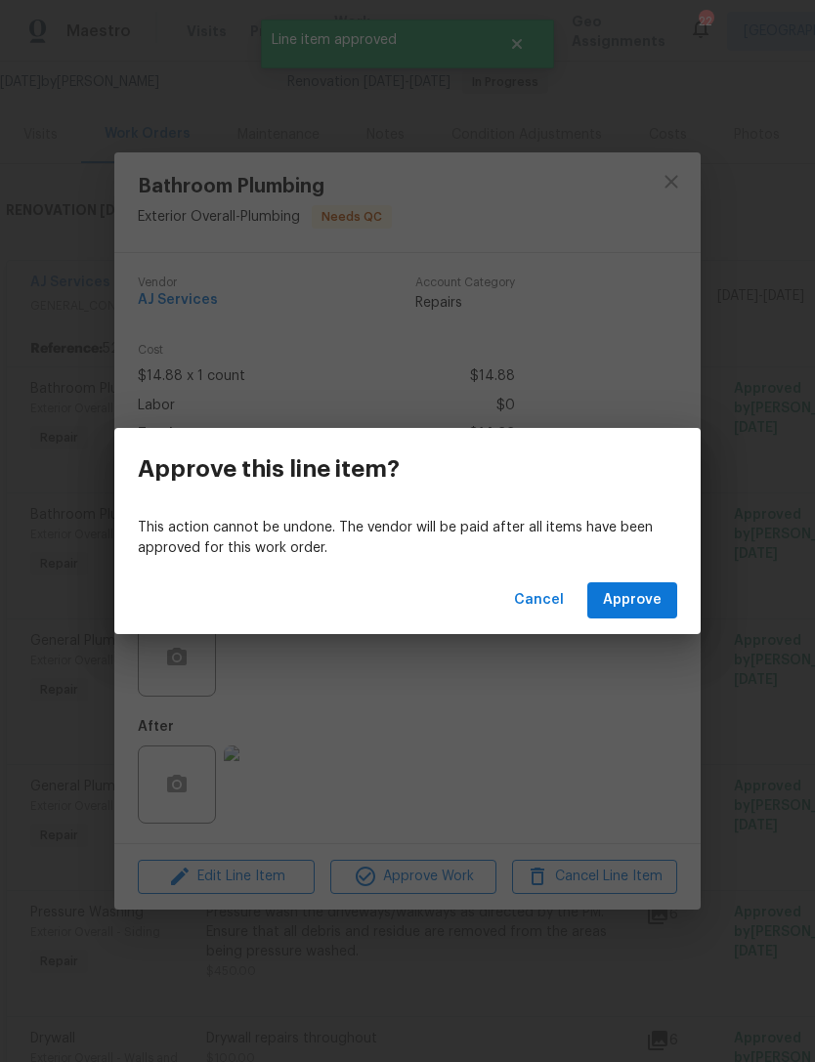
click at [648, 601] on span "Approve" at bounding box center [632, 600] width 59 height 24
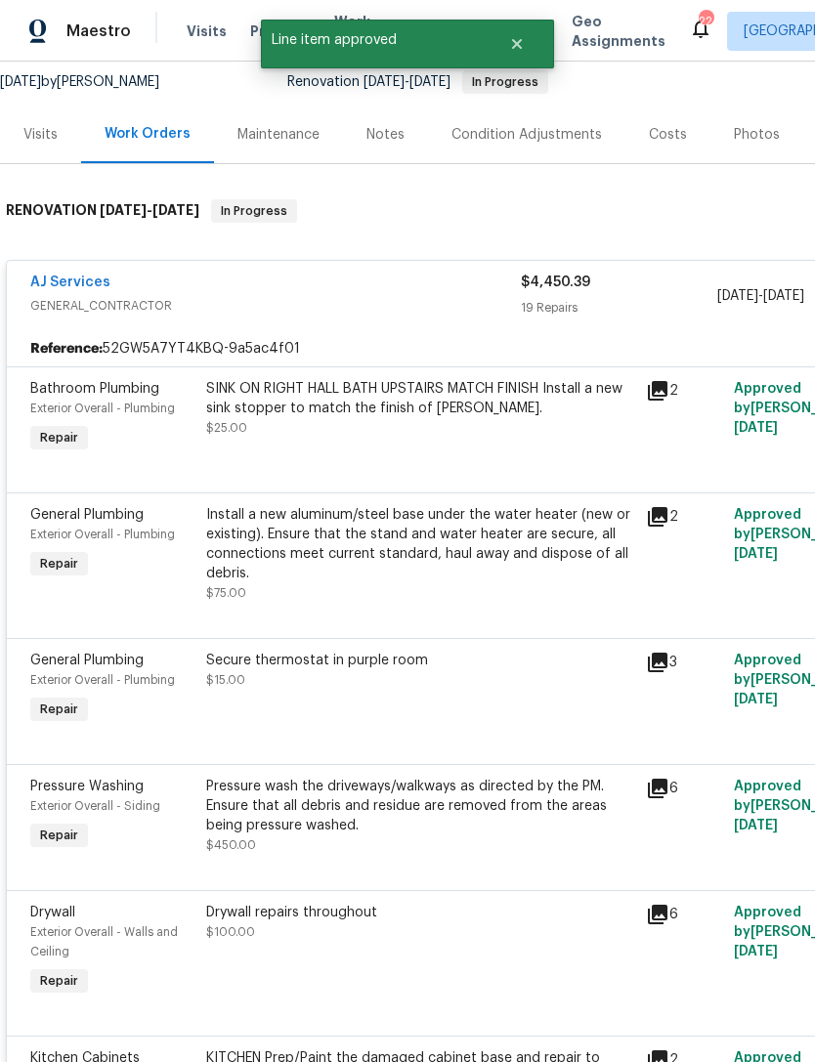
click at [489, 426] on div "SINK ON RIGHT HALL BATH UPSTAIRS MATCH FINISH Install a new sink stopper to mat…" at bounding box center [420, 408] width 428 height 59
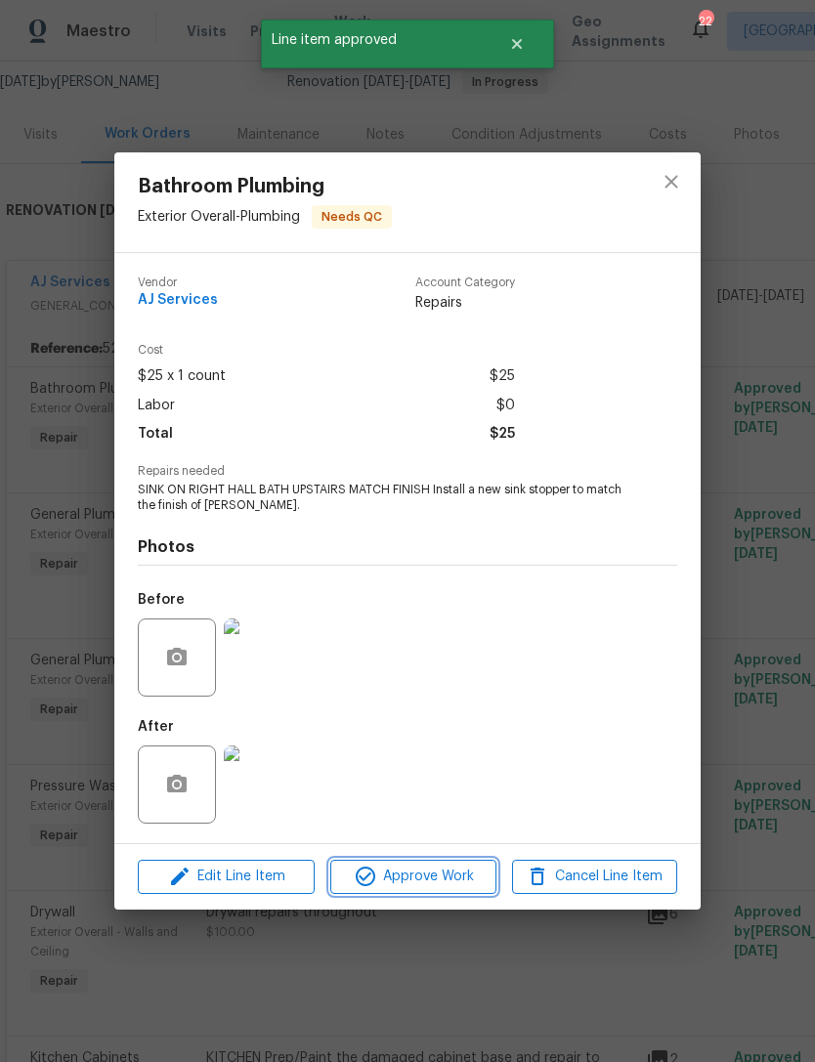
click at [481, 883] on span "Approve Work" at bounding box center [412, 877] width 153 height 24
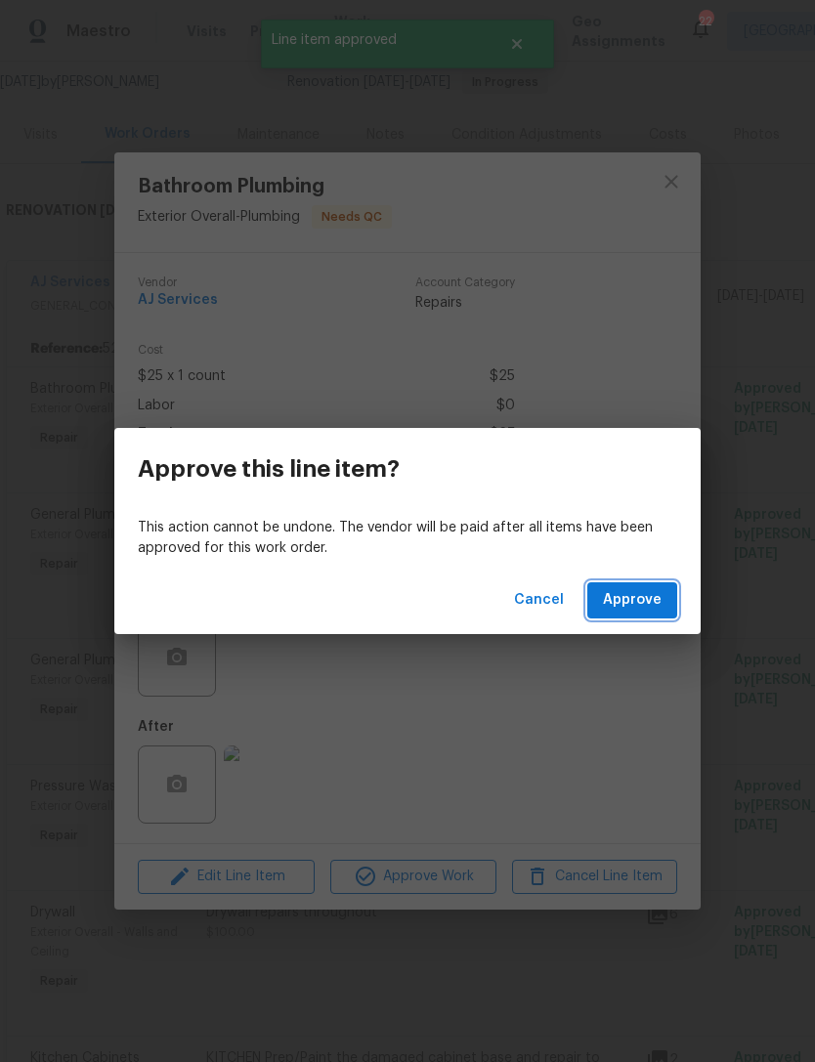
click at [625, 584] on button "Approve" at bounding box center [632, 600] width 90 height 36
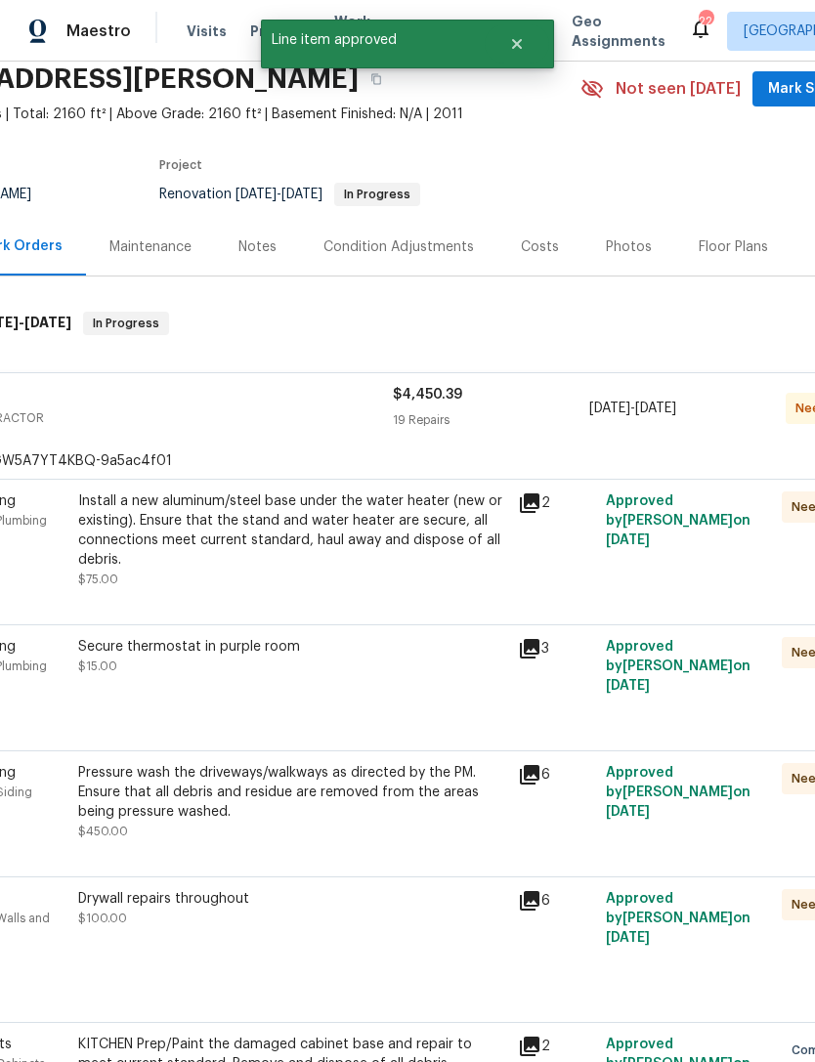
scroll to position [90, 122]
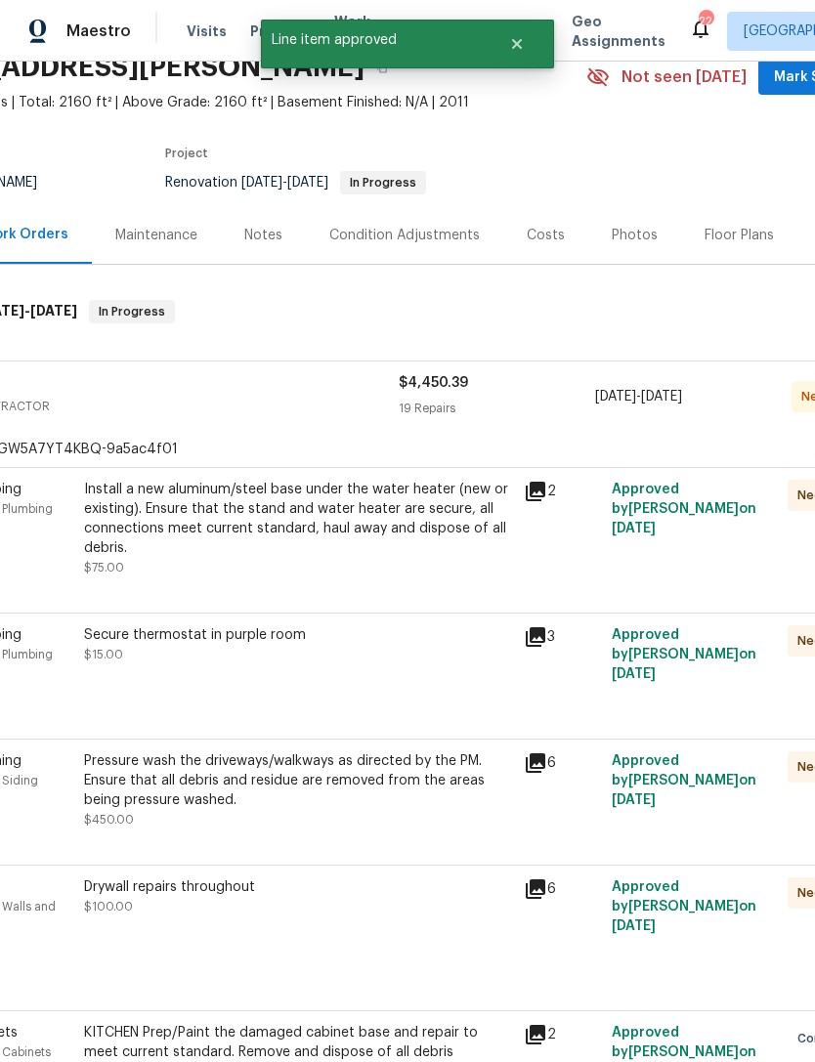
click at [435, 518] on div "Install a new aluminum/steel base under the water heater (new or existing). Ens…" at bounding box center [298, 519] width 428 height 78
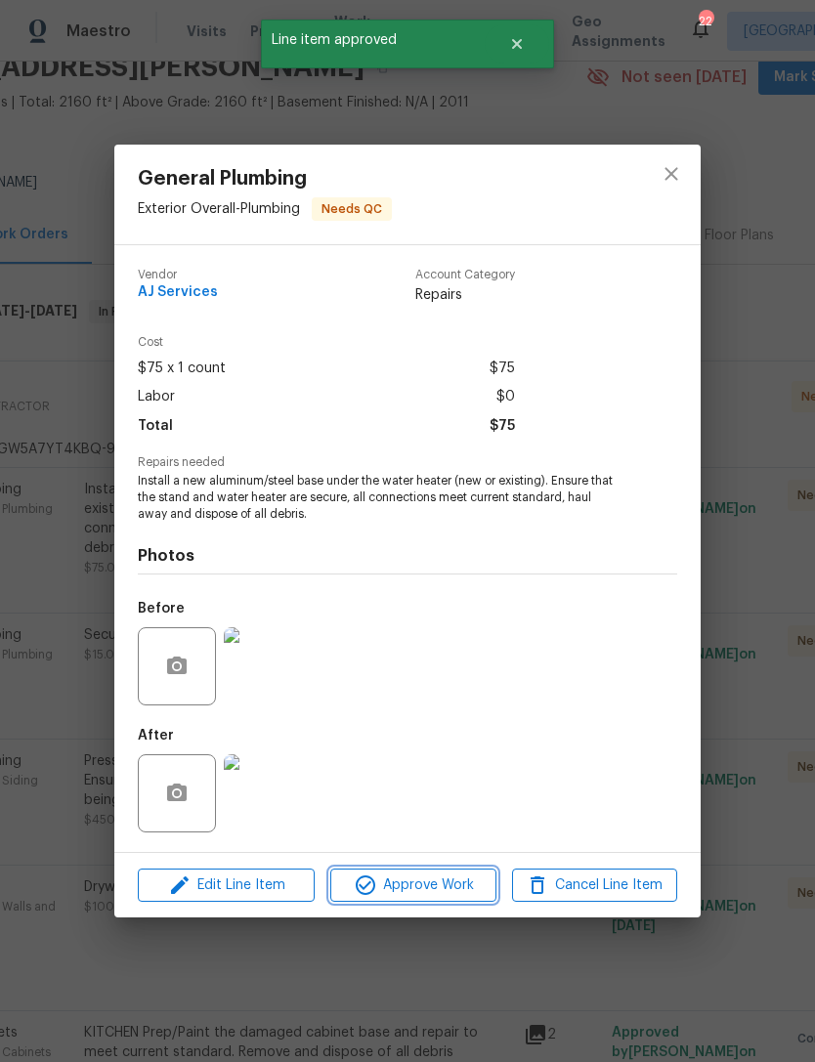
click at [438, 880] on span "Approve Work" at bounding box center [412, 886] width 153 height 24
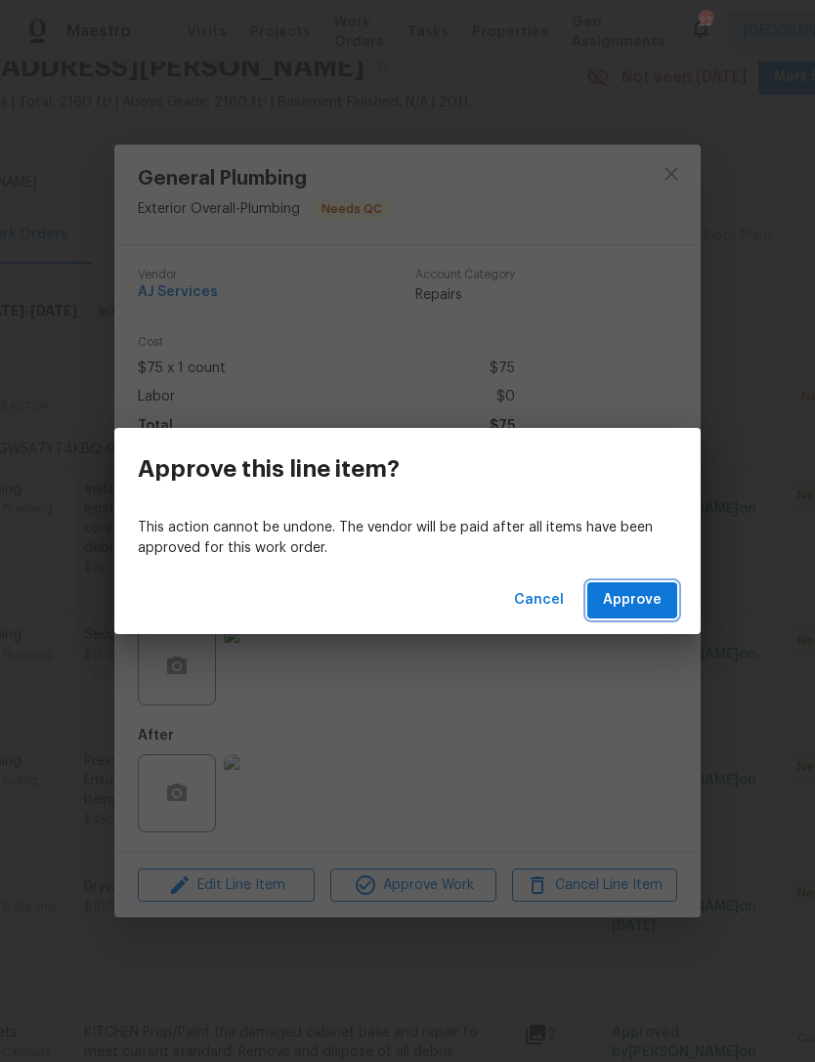
click at [616, 591] on span "Approve" at bounding box center [632, 600] width 59 height 24
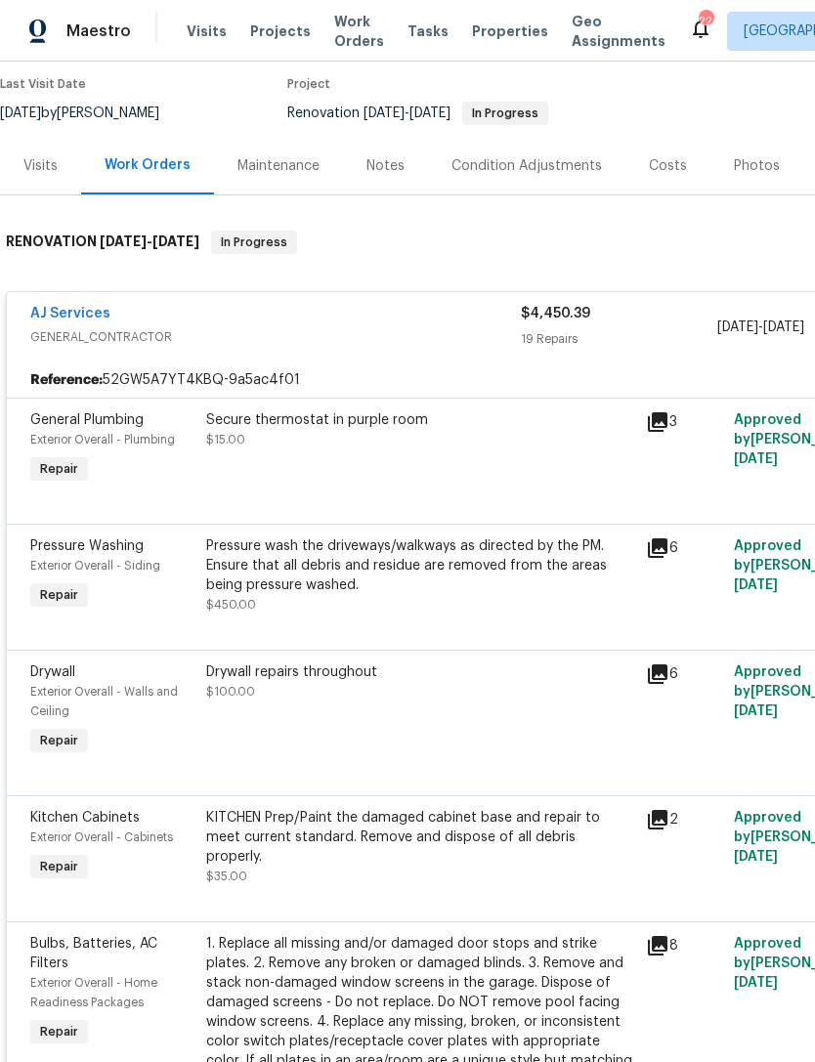
scroll to position [159, 0]
click at [482, 471] on div "Secure thermostat in purple room $15.00" at bounding box center [420, 450] width 440 height 90
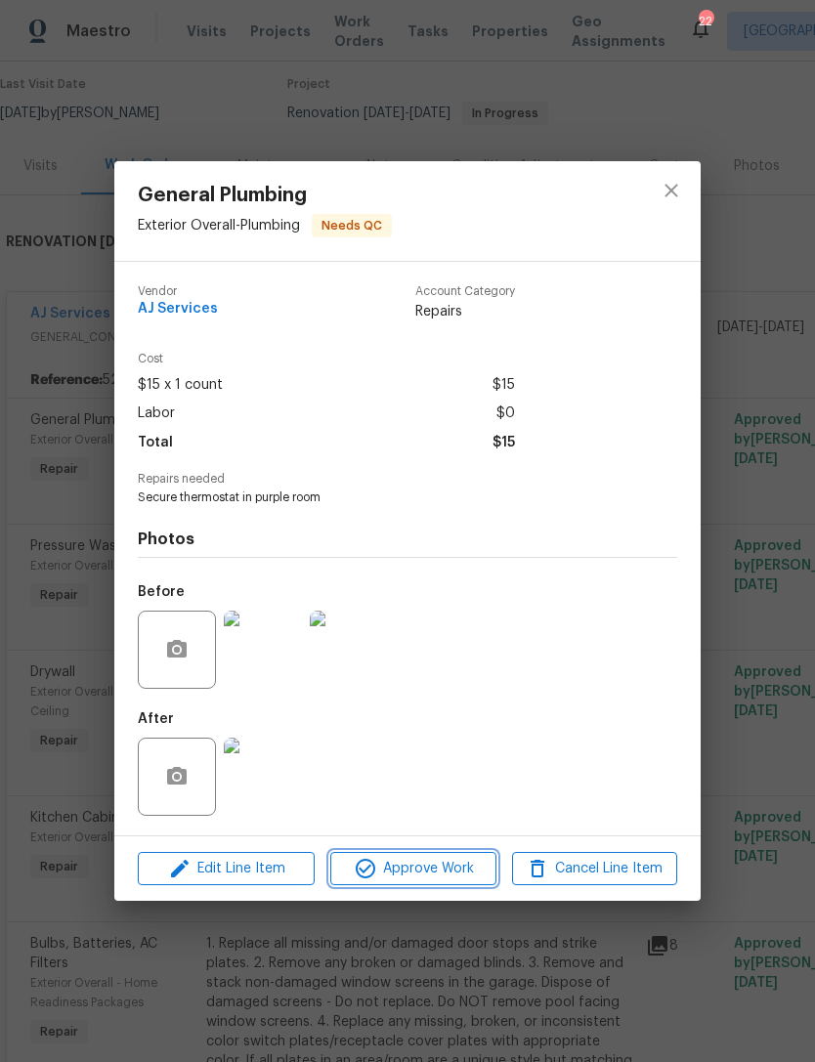
click at [458, 871] on span "Approve Work" at bounding box center [412, 869] width 153 height 24
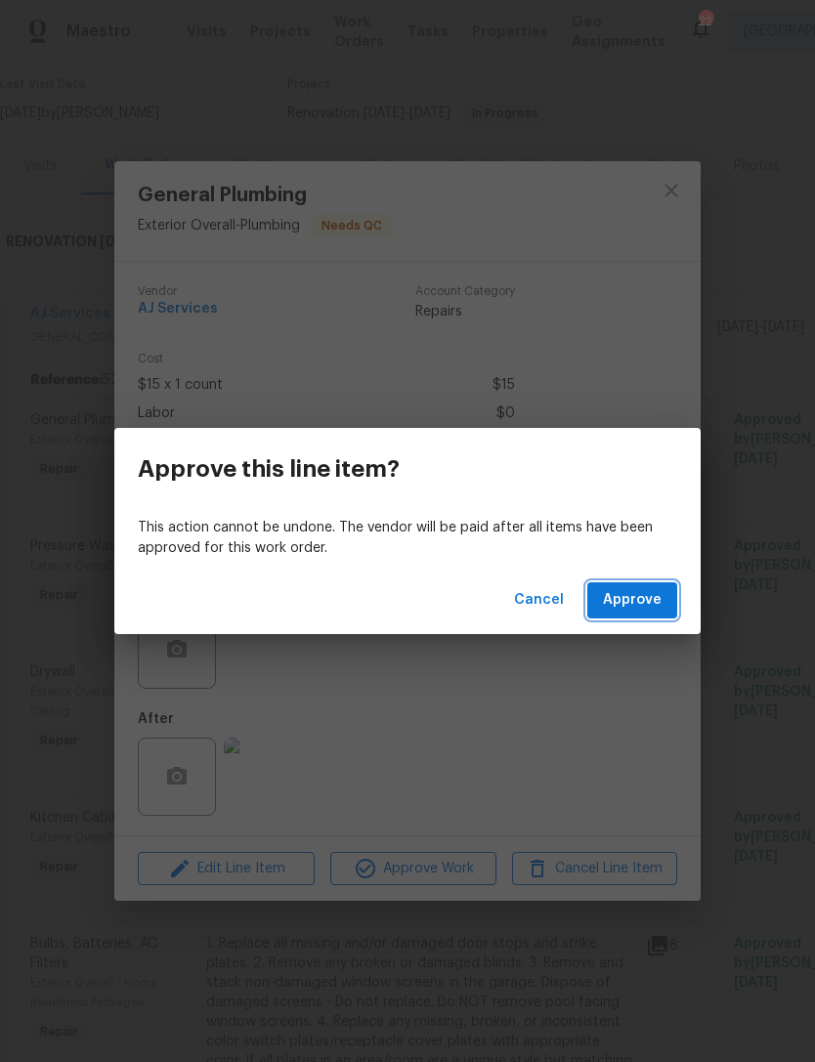
click at [629, 601] on span "Approve" at bounding box center [632, 600] width 59 height 24
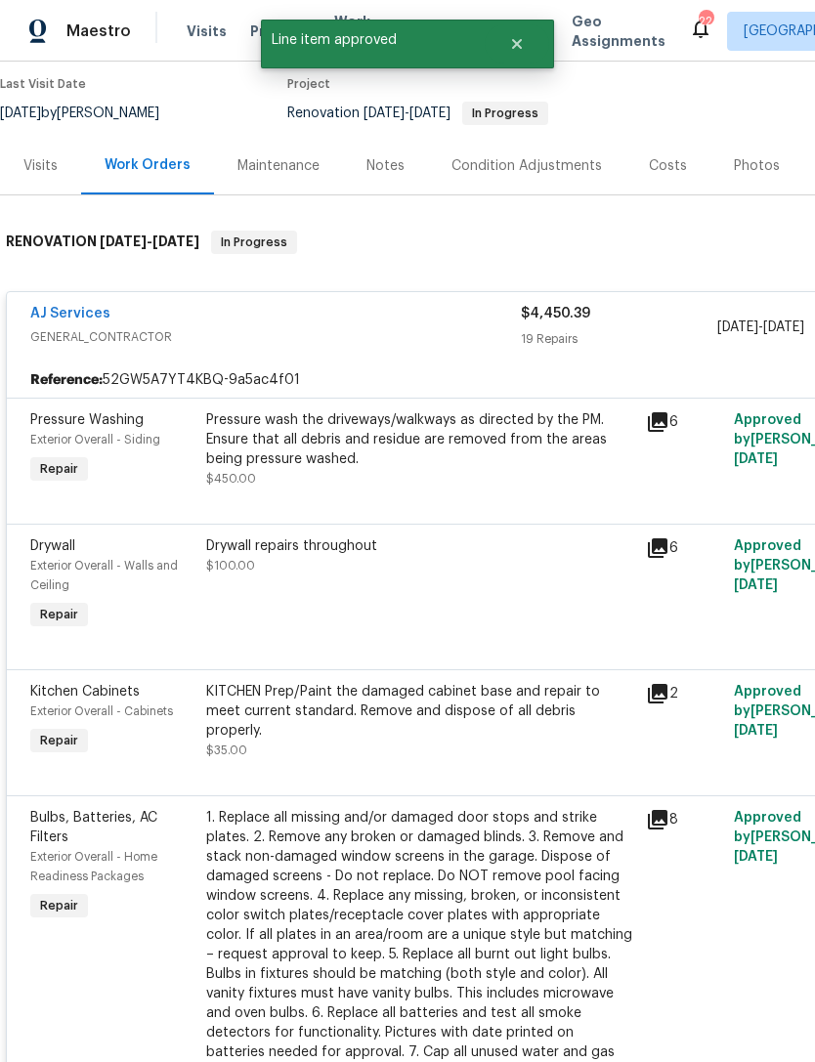
click at [467, 463] on div "Pressure wash the driveways/walkways as directed by the PM. Ensure that all deb…" at bounding box center [420, 439] width 428 height 59
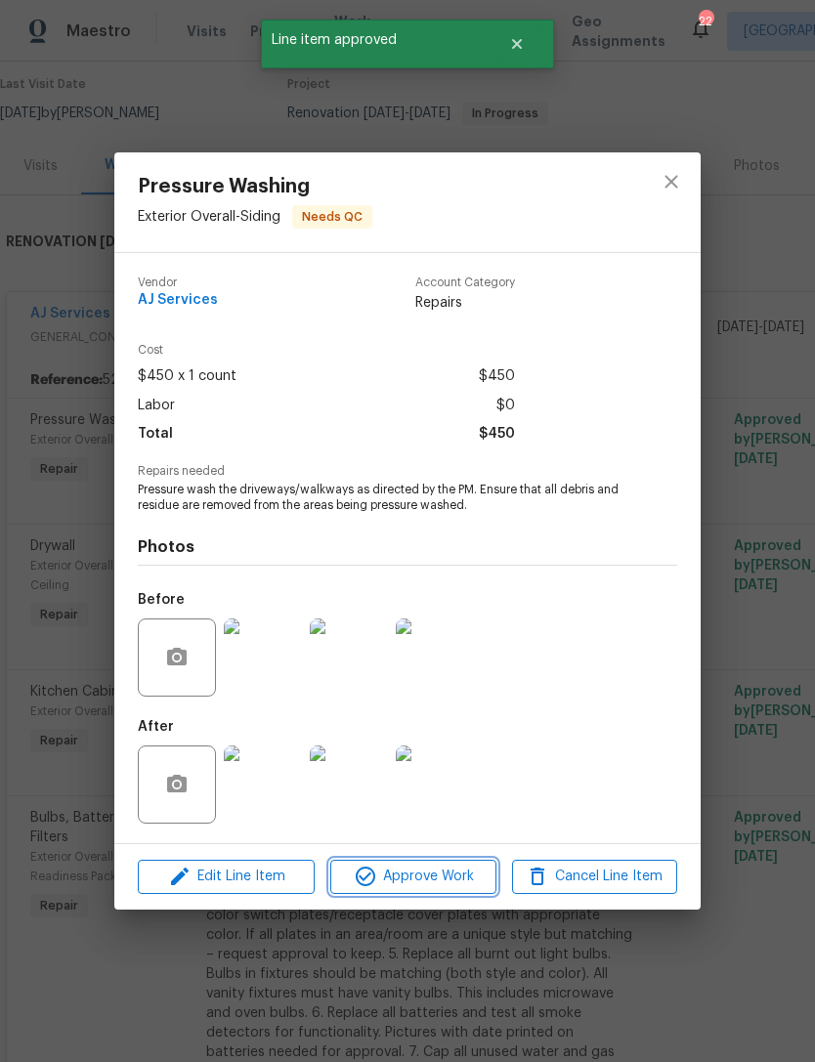
click at [454, 889] on span "Approve Work" at bounding box center [412, 877] width 153 height 24
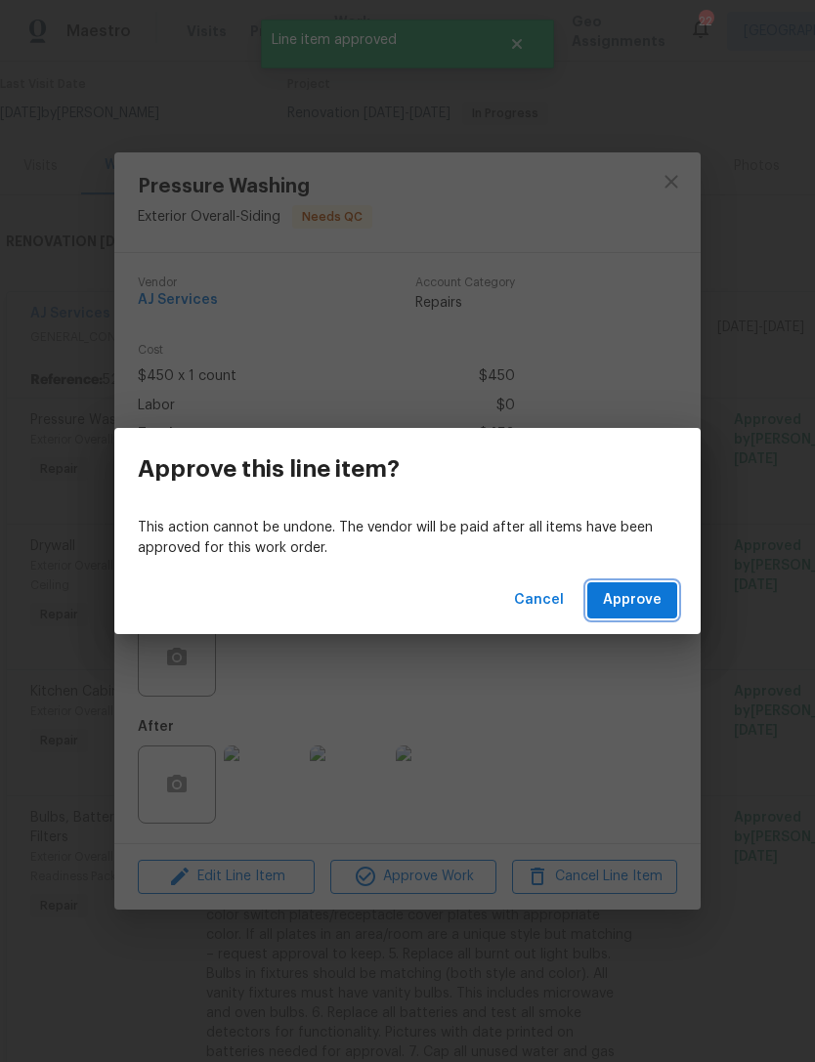
click at [638, 605] on span "Approve" at bounding box center [632, 600] width 59 height 24
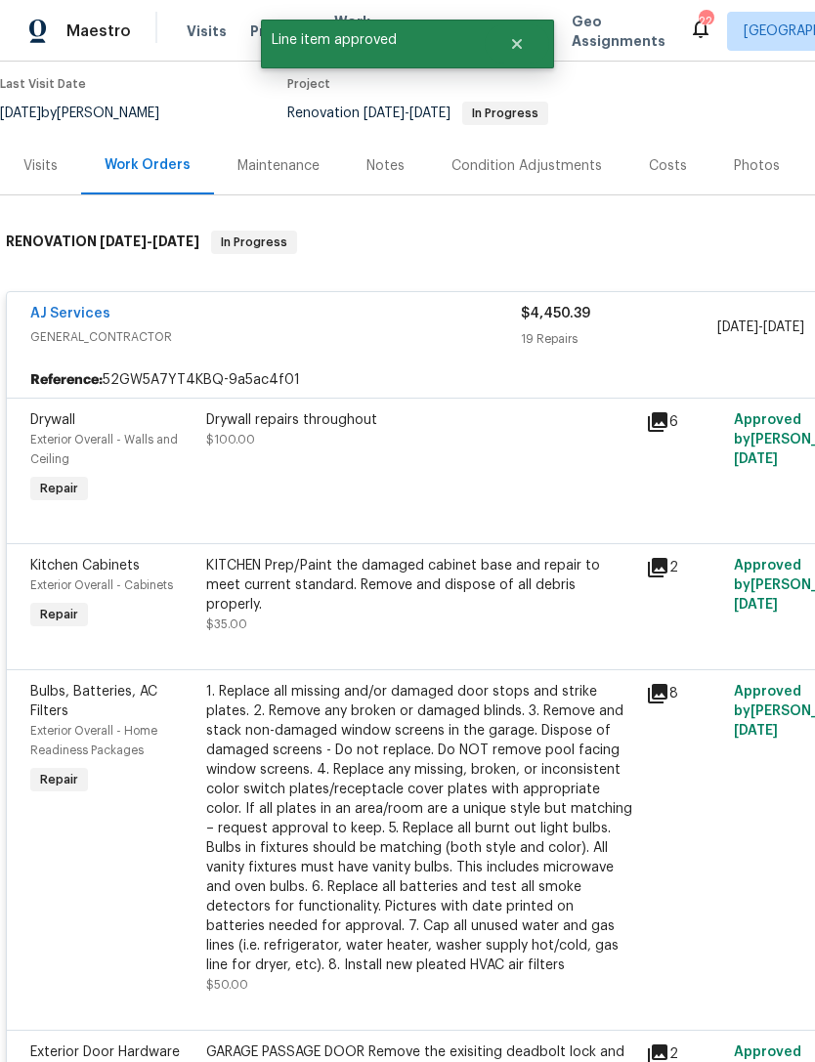
click at [485, 466] on div "Drywall repairs throughout $100.00" at bounding box center [420, 459] width 440 height 109
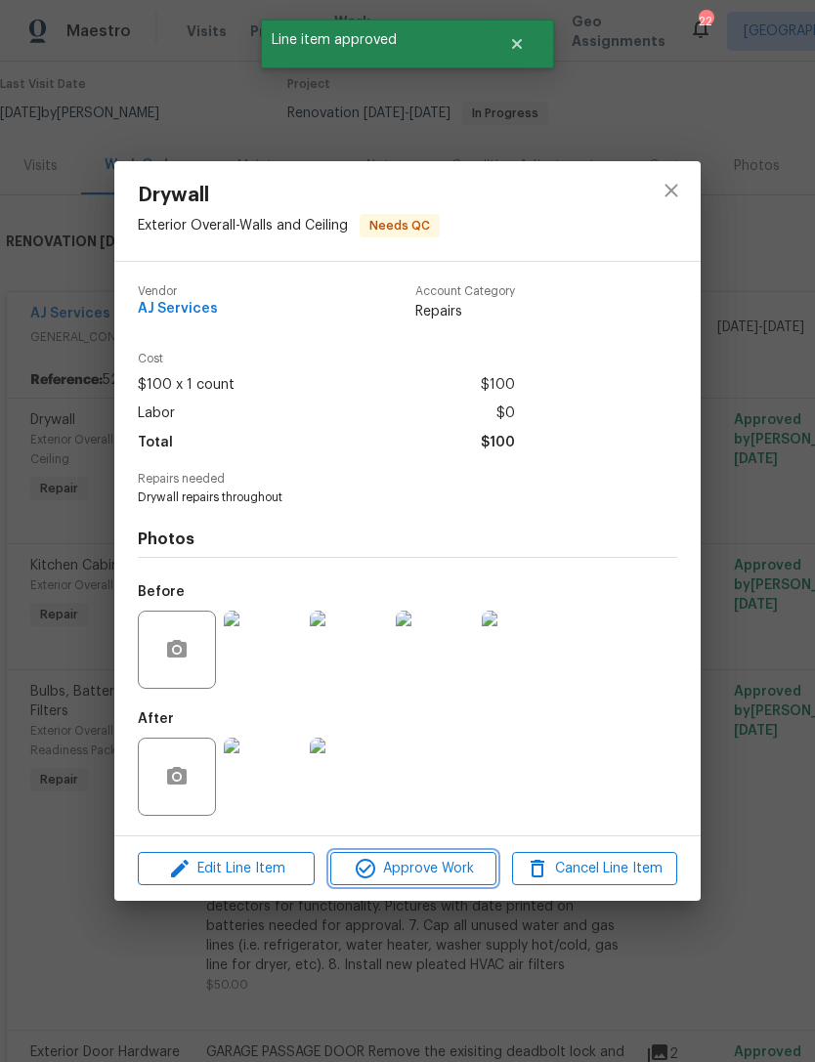
click at [472, 871] on span "Approve Work" at bounding box center [412, 869] width 153 height 24
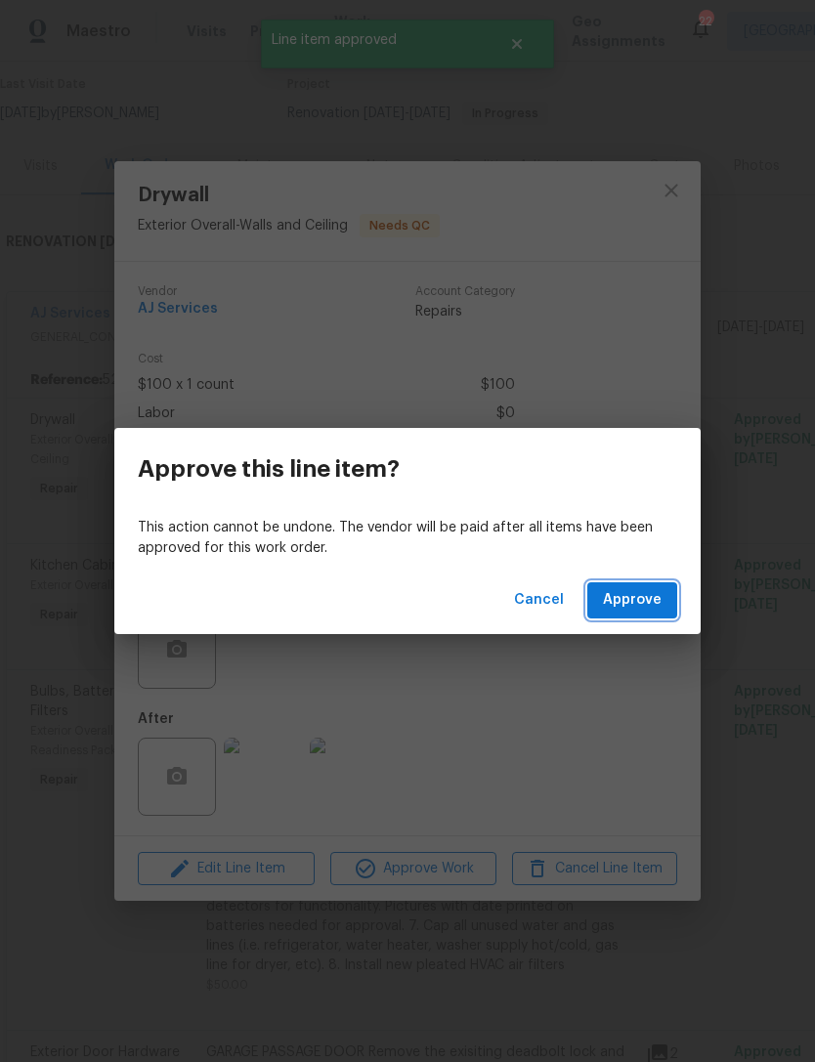
click at [642, 600] on span "Approve" at bounding box center [632, 600] width 59 height 24
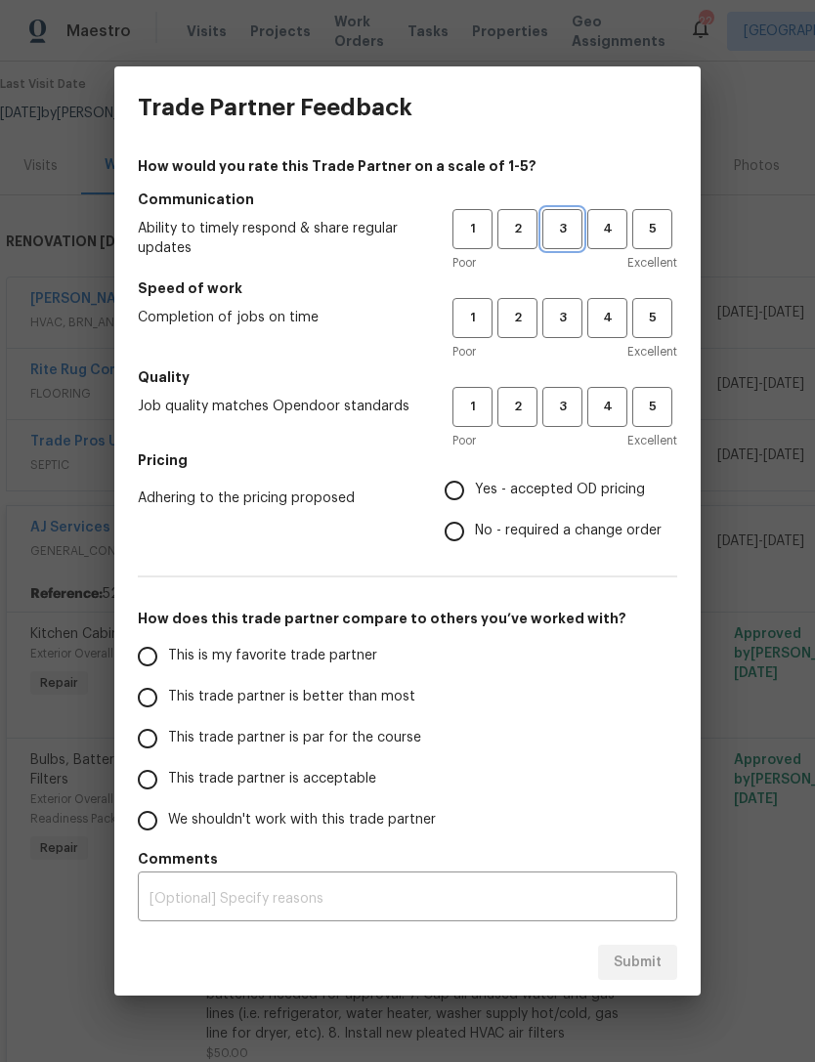
click at [564, 214] on button "3" at bounding box center [562, 229] width 40 height 40
click at [576, 314] on span "3" at bounding box center [562, 318] width 36 height 22
click at [574, 408] on span "3" at bounding box center [562, 407] width 36 height 22
click at [568, 495] on span "Yes - accepted OD pricing" at bounding box center [560, 490] width 170 height 21
click at [475, 495] on input "Yes - accepted OD pricing" at bounding box center [454, 490] width 41 height 41
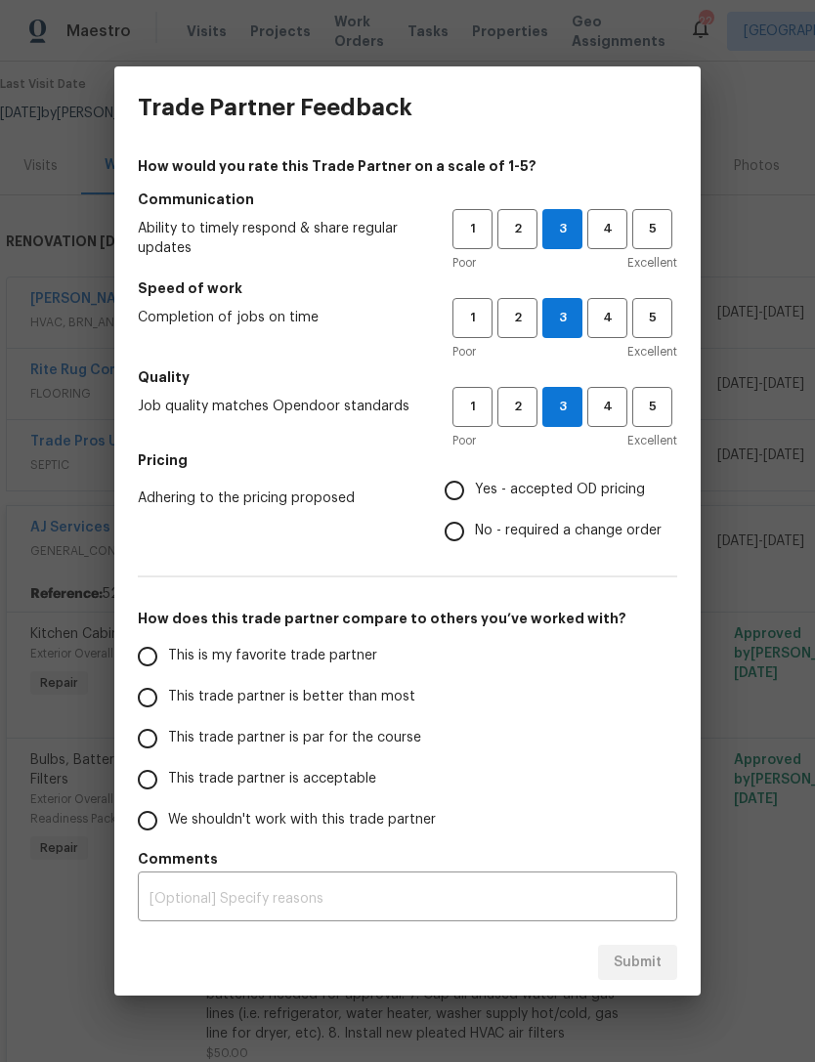
radio input "true"
click at [336, 742] on span "This trade partner is par for the course" at bounding box center [294, 738] width 253 height 21
click at [168, 742] on input "This trade partner is par for the course" at bounding box center [147, 738] width 41 height 41
click at [660, 972] on span "Submit" at bounding box center [638, 963] width 48 height 24
radio input "true"
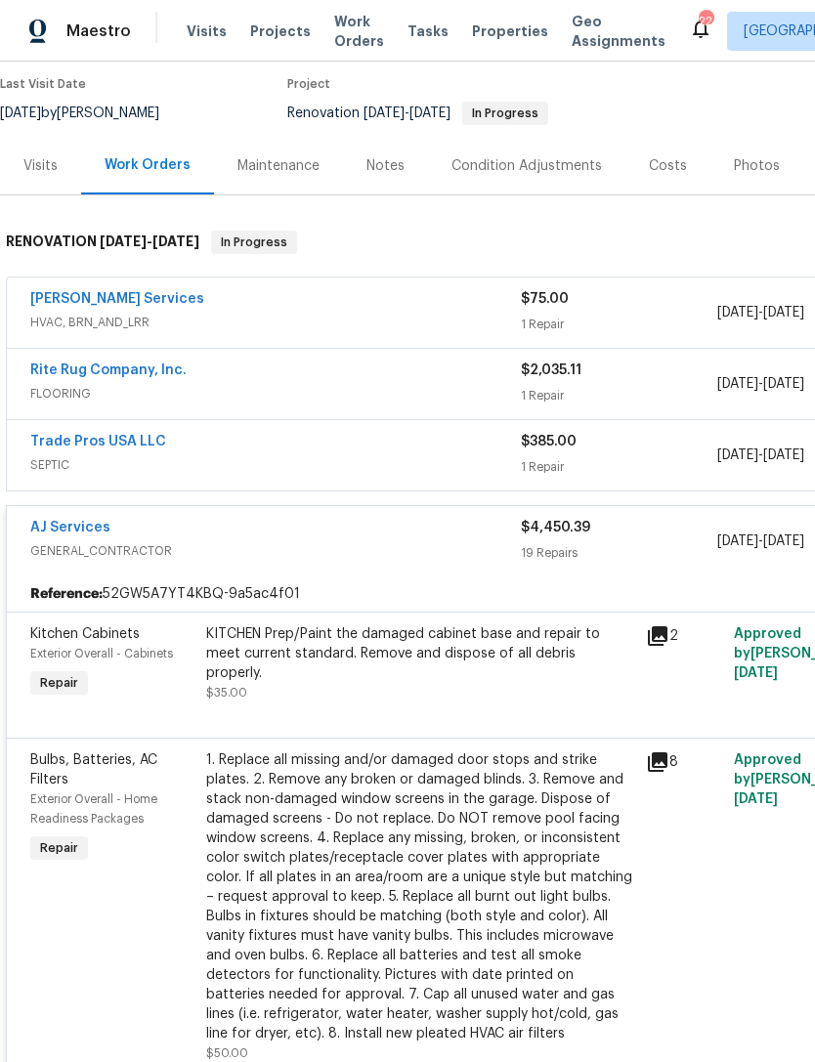
click at [654, 549] on div "19 Repairs" at bounding box center [619, 553] width 196 height 20
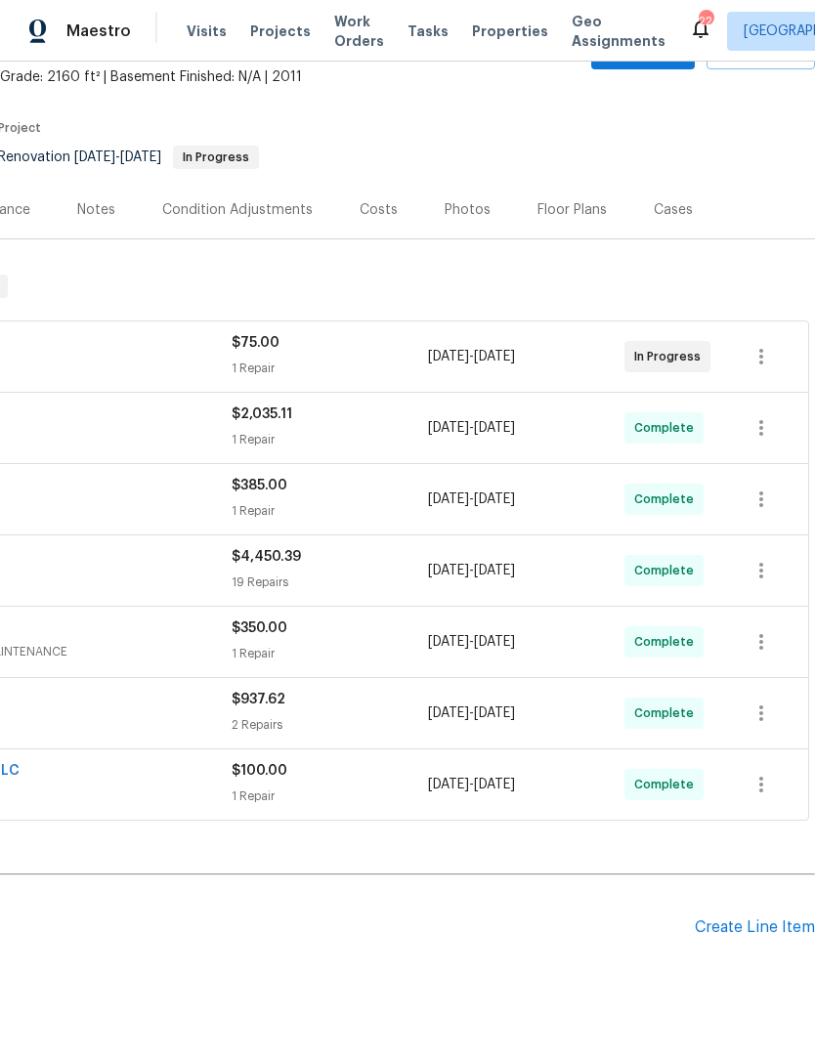
scroll to position [115, 289]
click at [752, 935] on div "Create Line Item" at bounding box center [755, 928] width 120 height 19
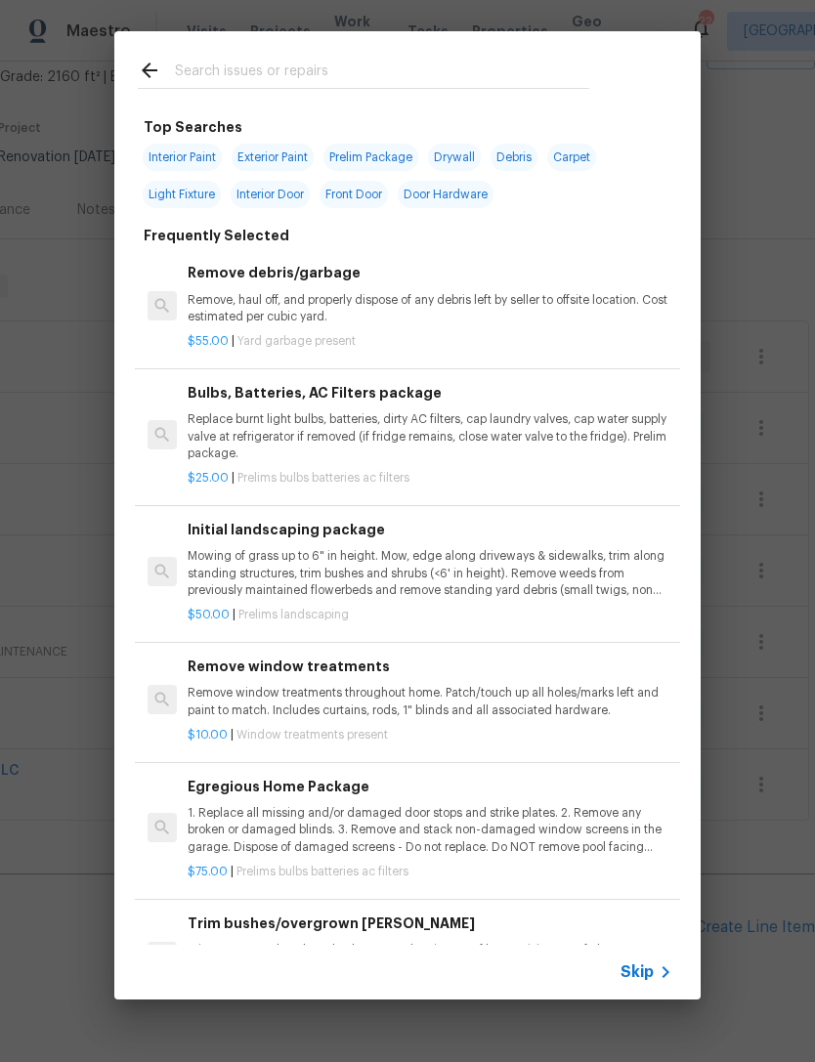
click at [500, 59] on input "text" at bounding box center [382, 73] width 414 height 29
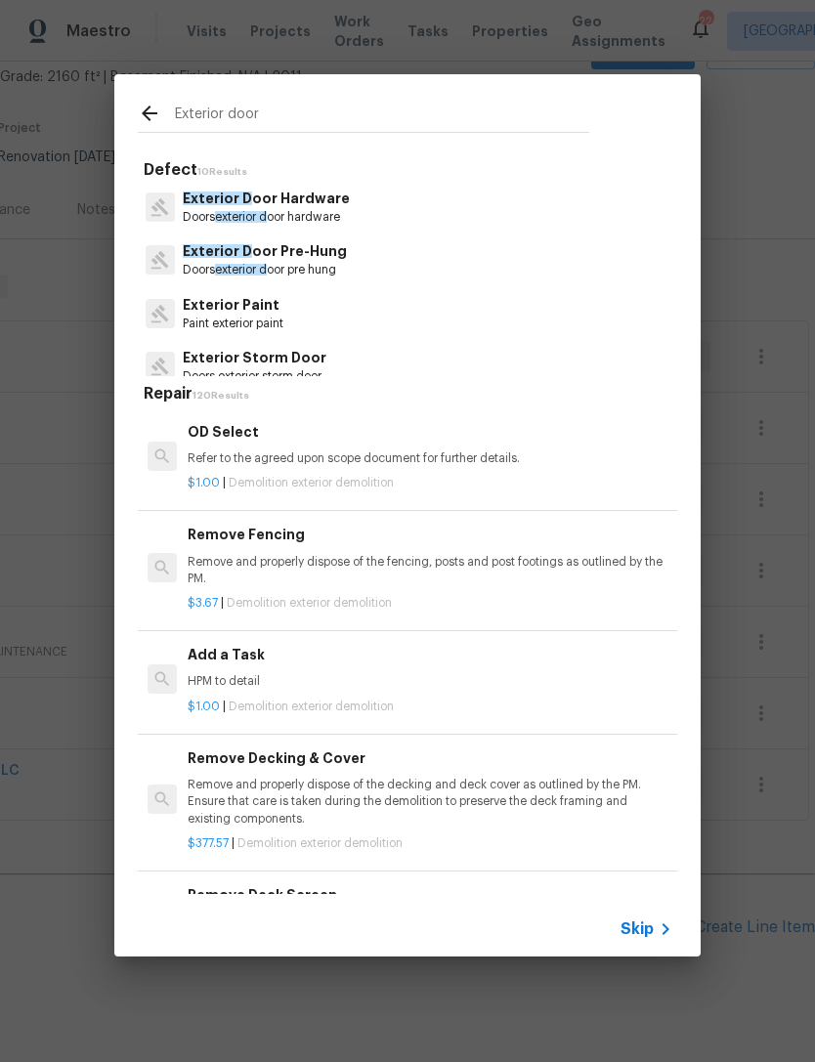
type input "Exterior doors"
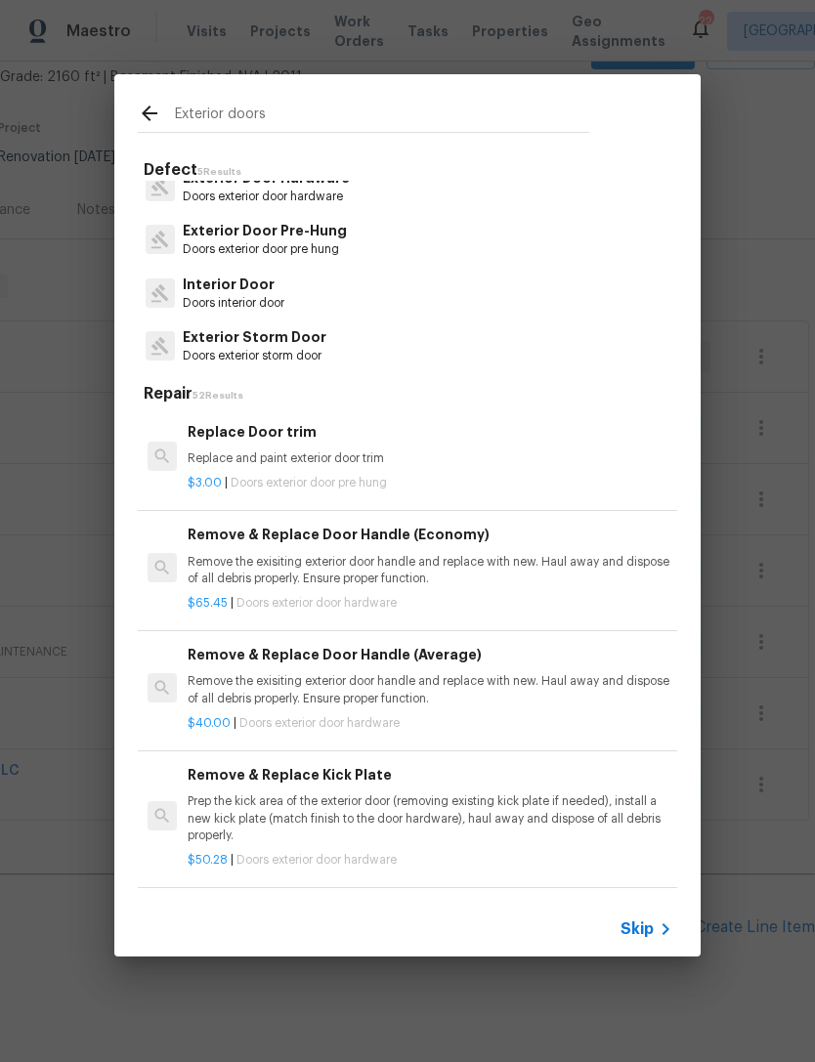
scroll to position [19, 0]
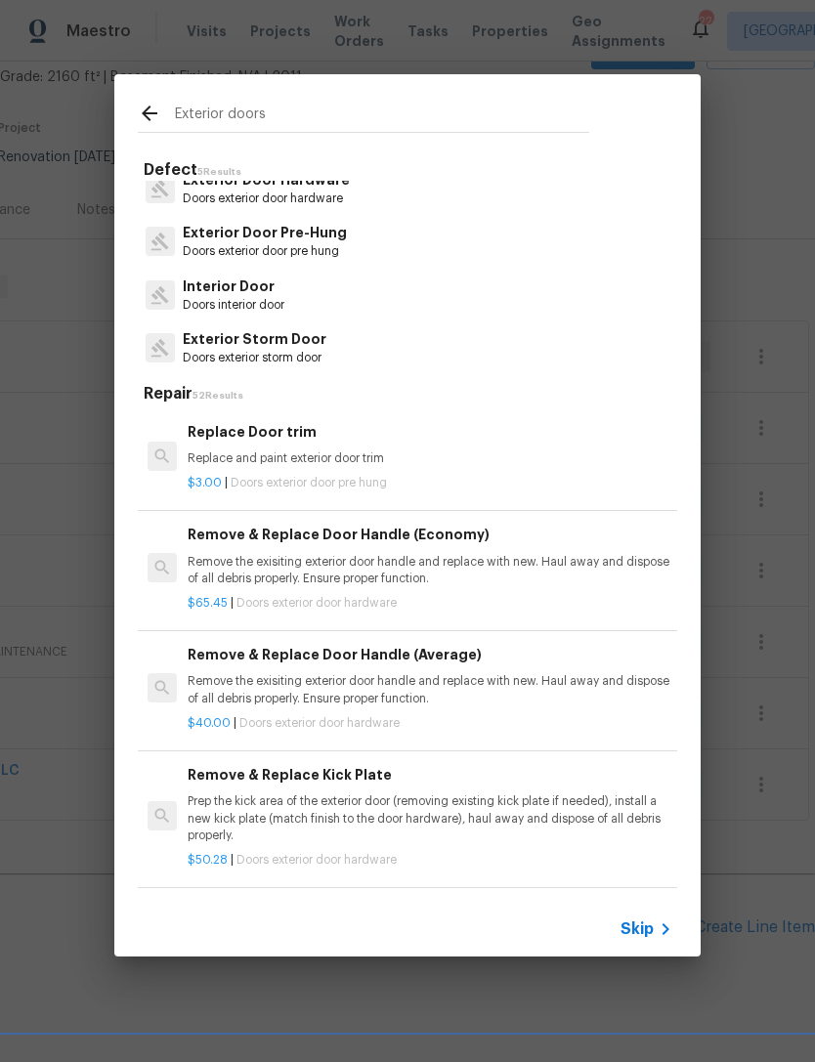
click at [318, 231] on p "Exterior Door Pre-Hung" at bounding box center [265, 233] width 164 height 21
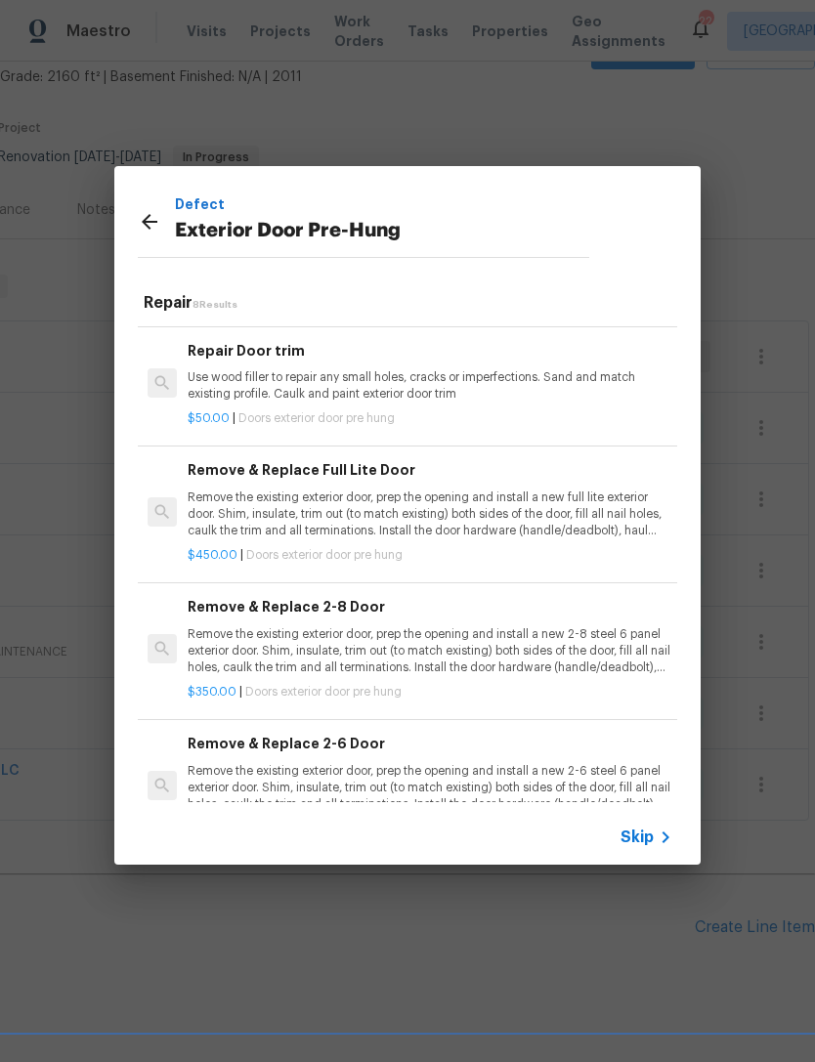
scroll to position [93, 0]
click at [528, 507] on p "Remove the existing exterior door, prep the opening and install a new full lite…" at bounding box center [430, 515] width 485 height 50
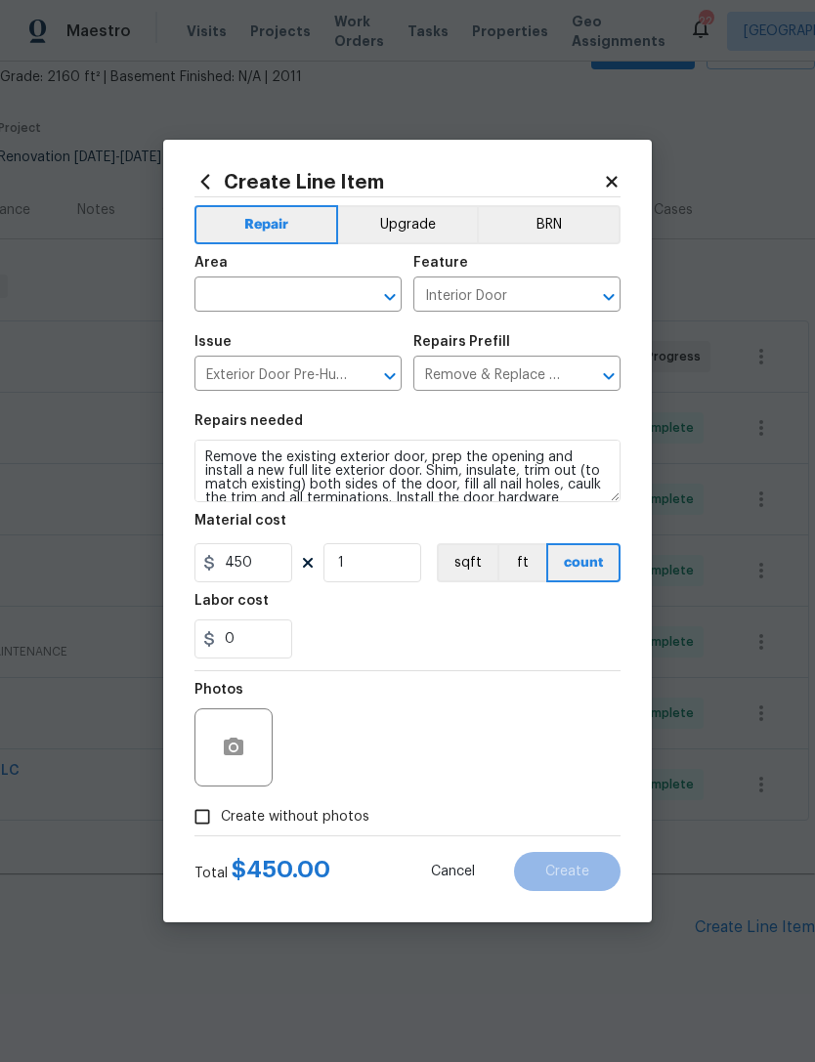
click at [321, 291] on input "text" at bounding box center [270, 296] width 152 height 30
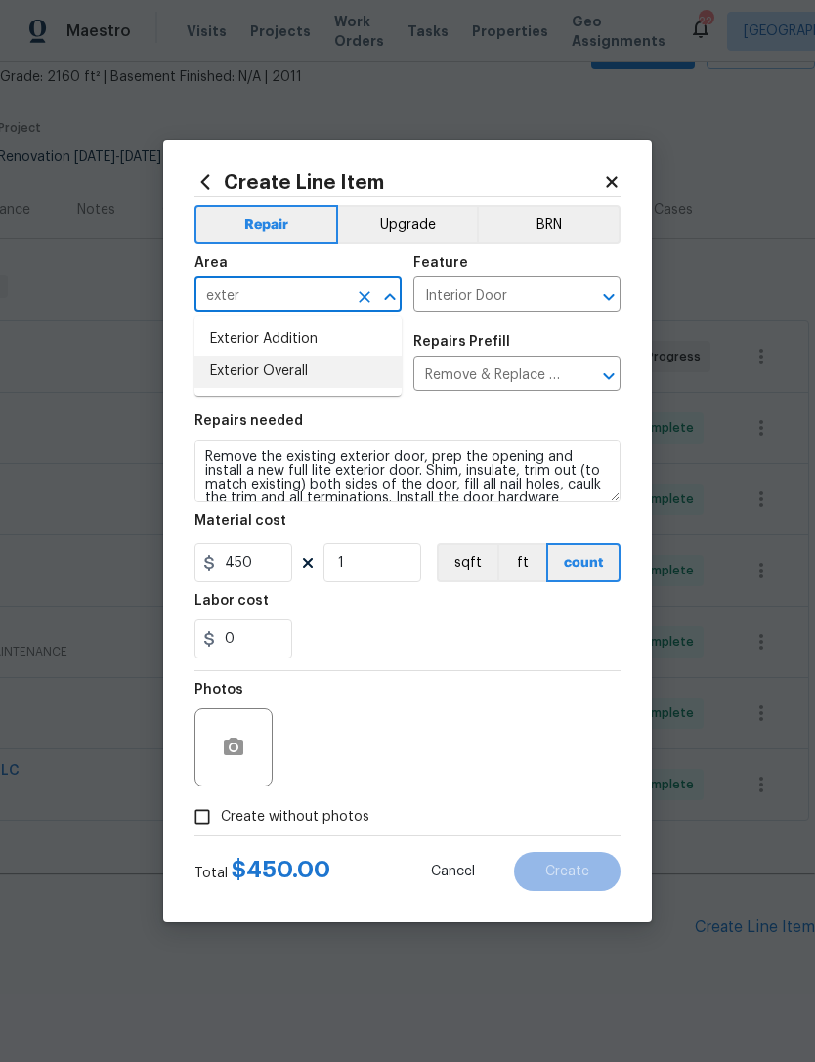
click at [311, 370] on li "Exterior Overall" at bounding box center [297, 372] width 207 height 32
type input "Exterior Overall"
click at [285, 565] on input "450" at bounding box center [243, 562] width 98 height 39
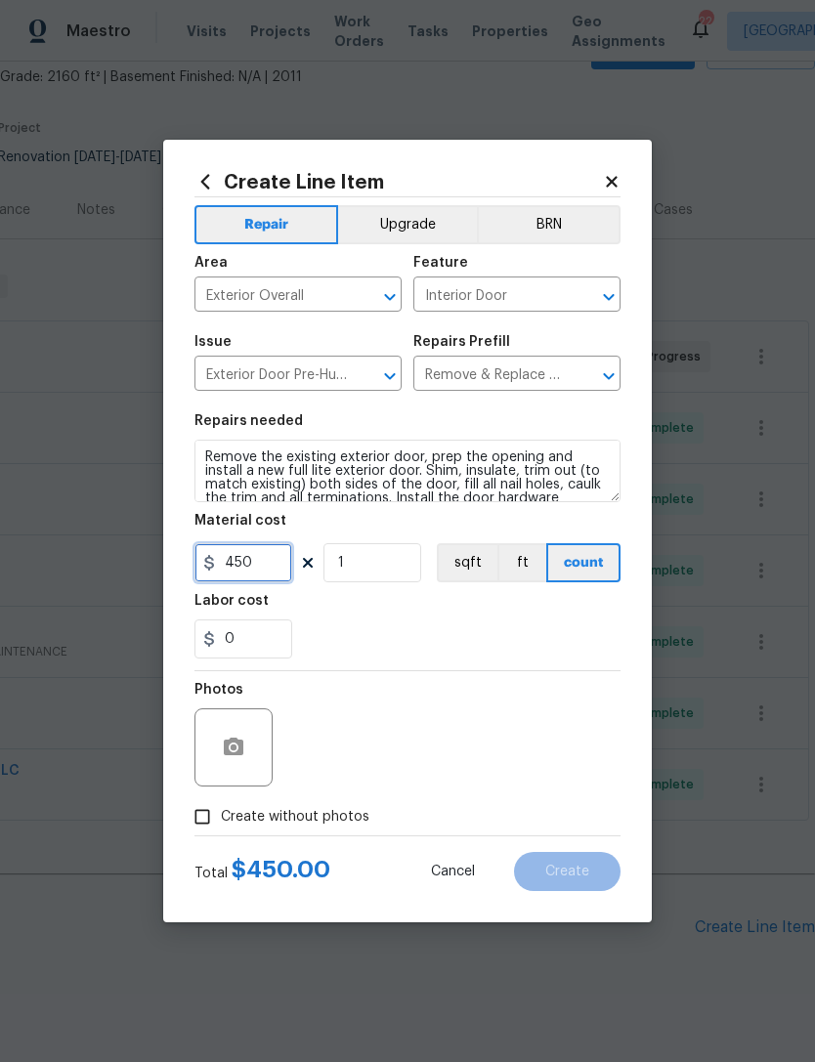
click at [288, 567] on input "450" at bounding box center [243, 562] width 98 height 39
type input "0"
click at [617, 176] on icon at bounding box center [611, 181] width 11 height 11
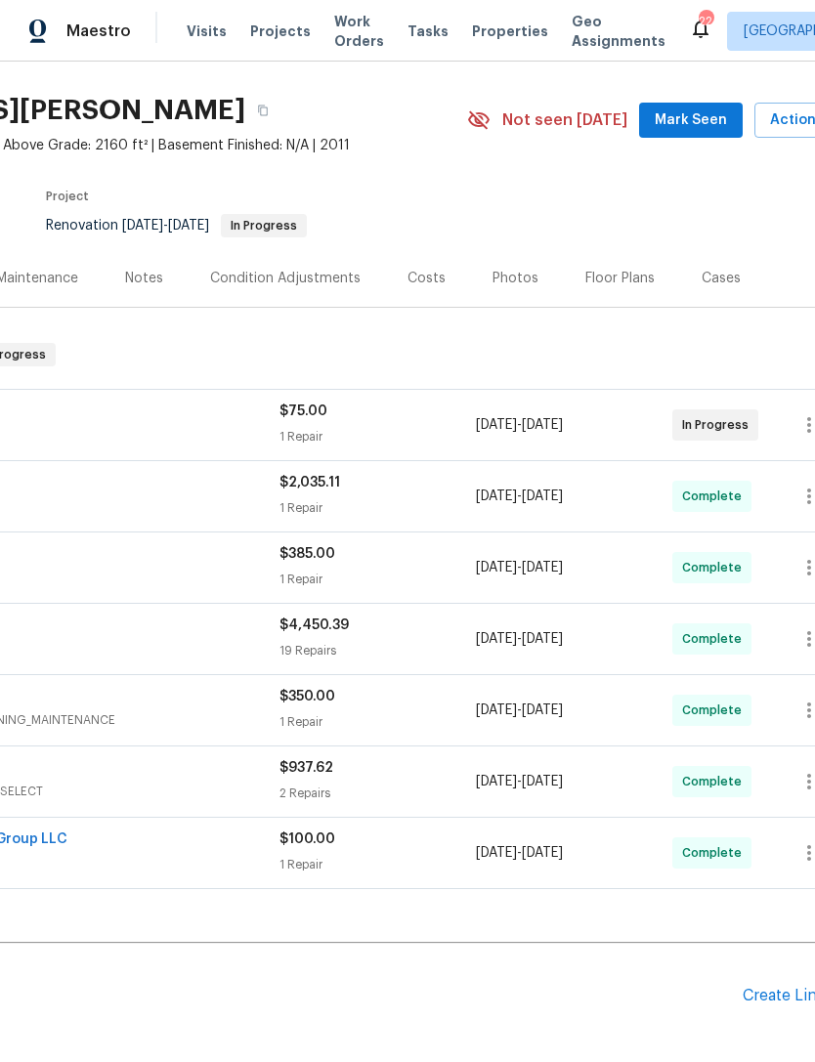
scroll to position [41, 220]
